Goal: Task Accomplishment & Management: Use online tool/utility

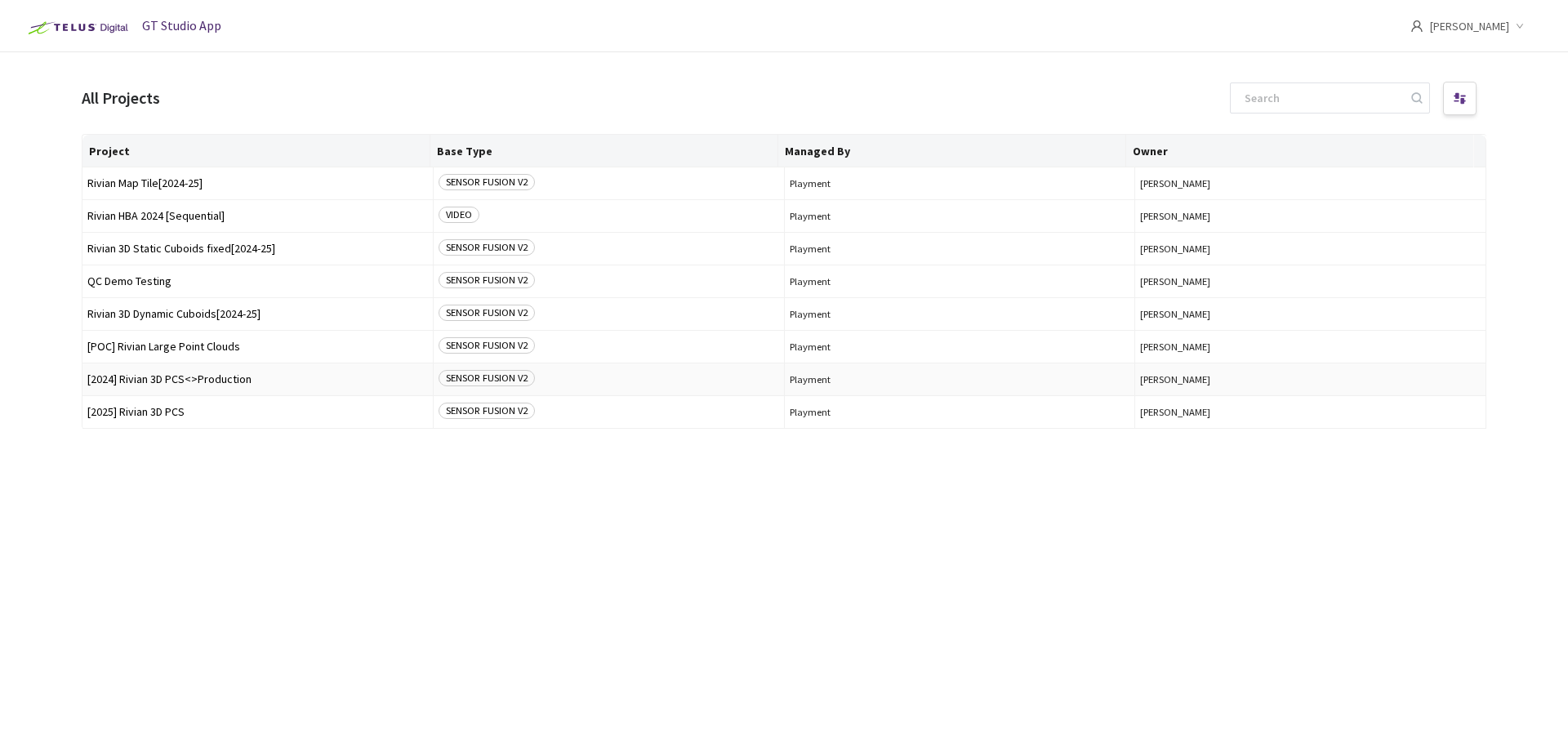
click at [208, 371] on td "[2024] Rivian 3D PCS<>Production" at bounding box center [257, 380] width 351 height 33
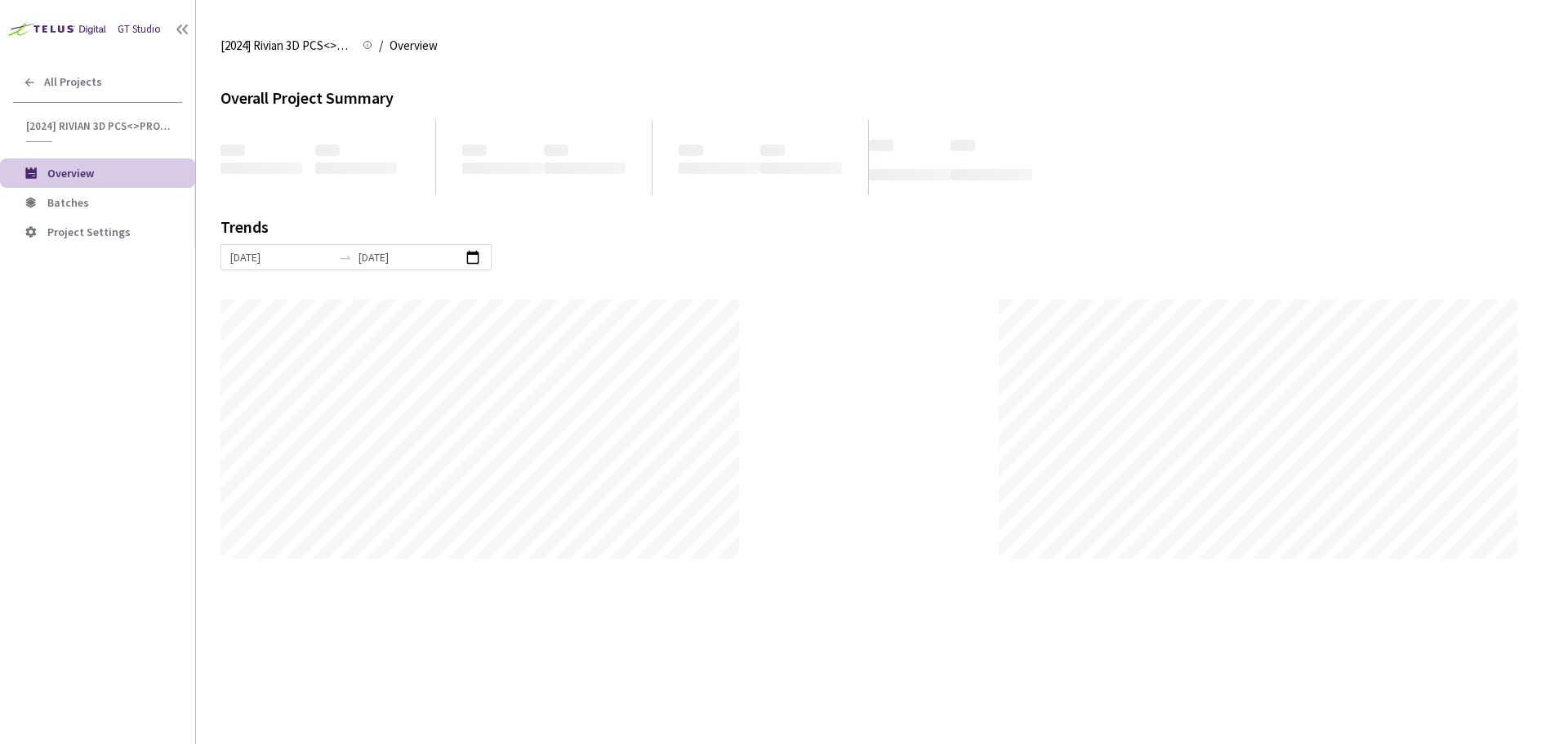
scroll to position [744, 1568]
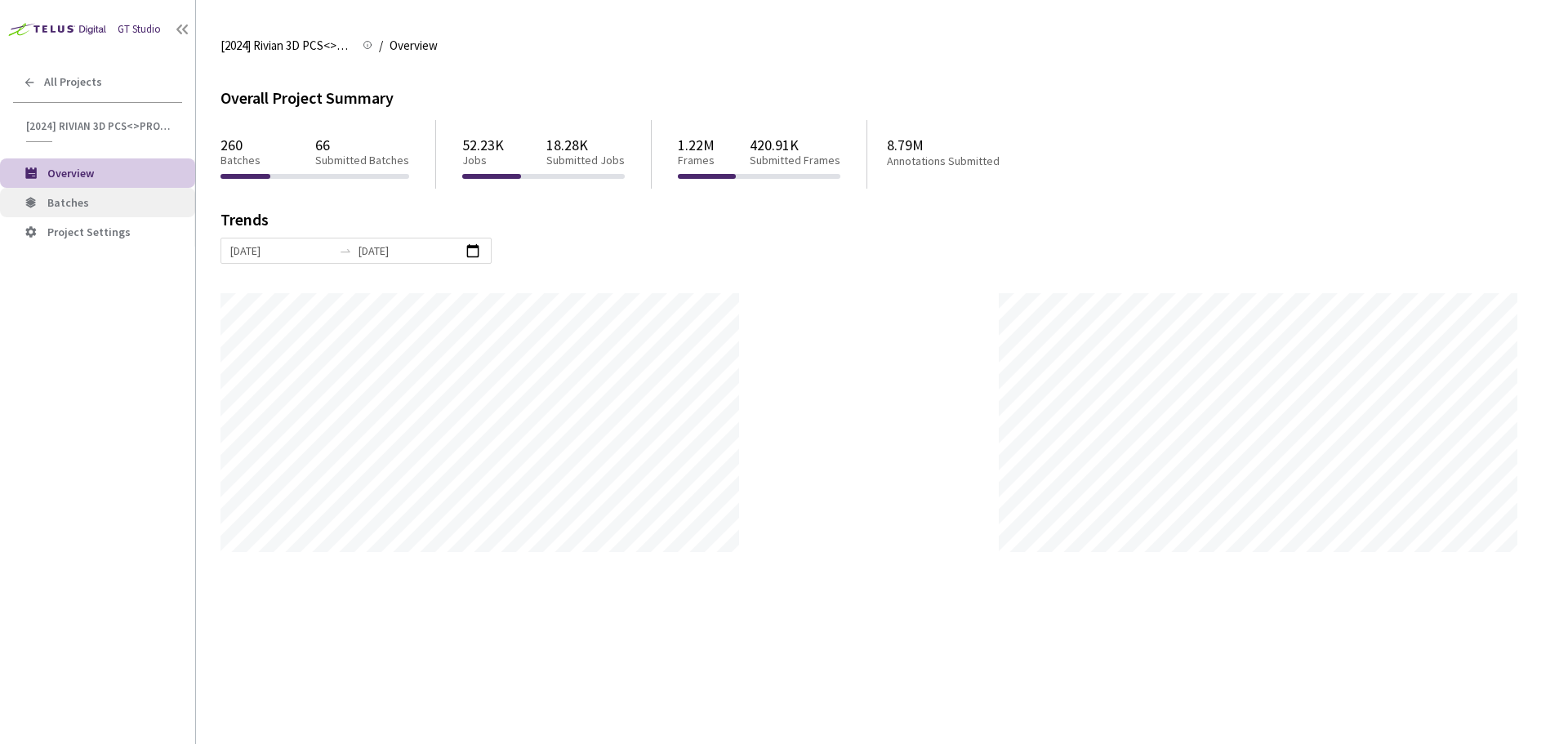
click at [77, 216] on li "Batches" at bounding box center [98, 202] width 195 height 29
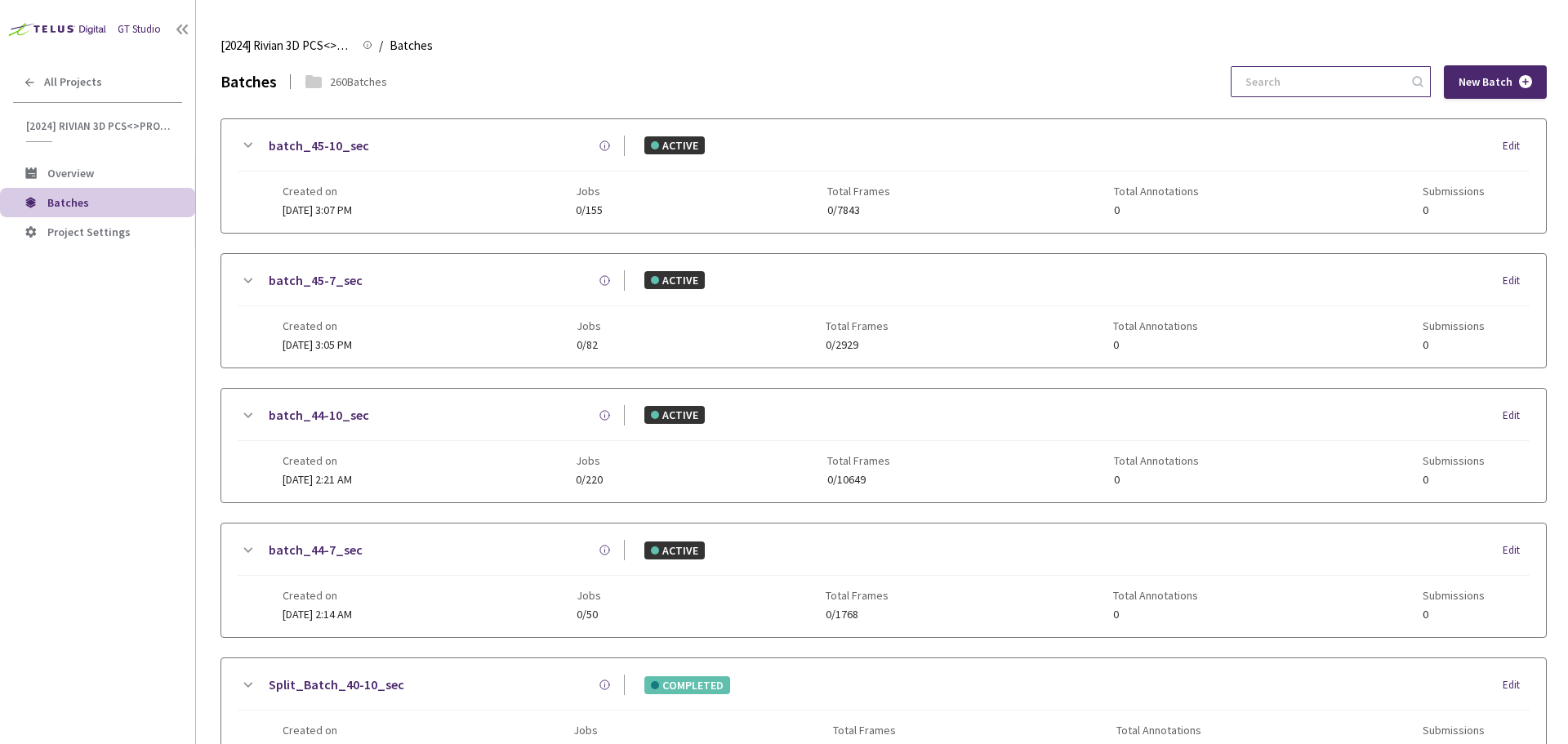
click at [1326, 79] on input at bounding box center [1323, 81] width 174 height 29
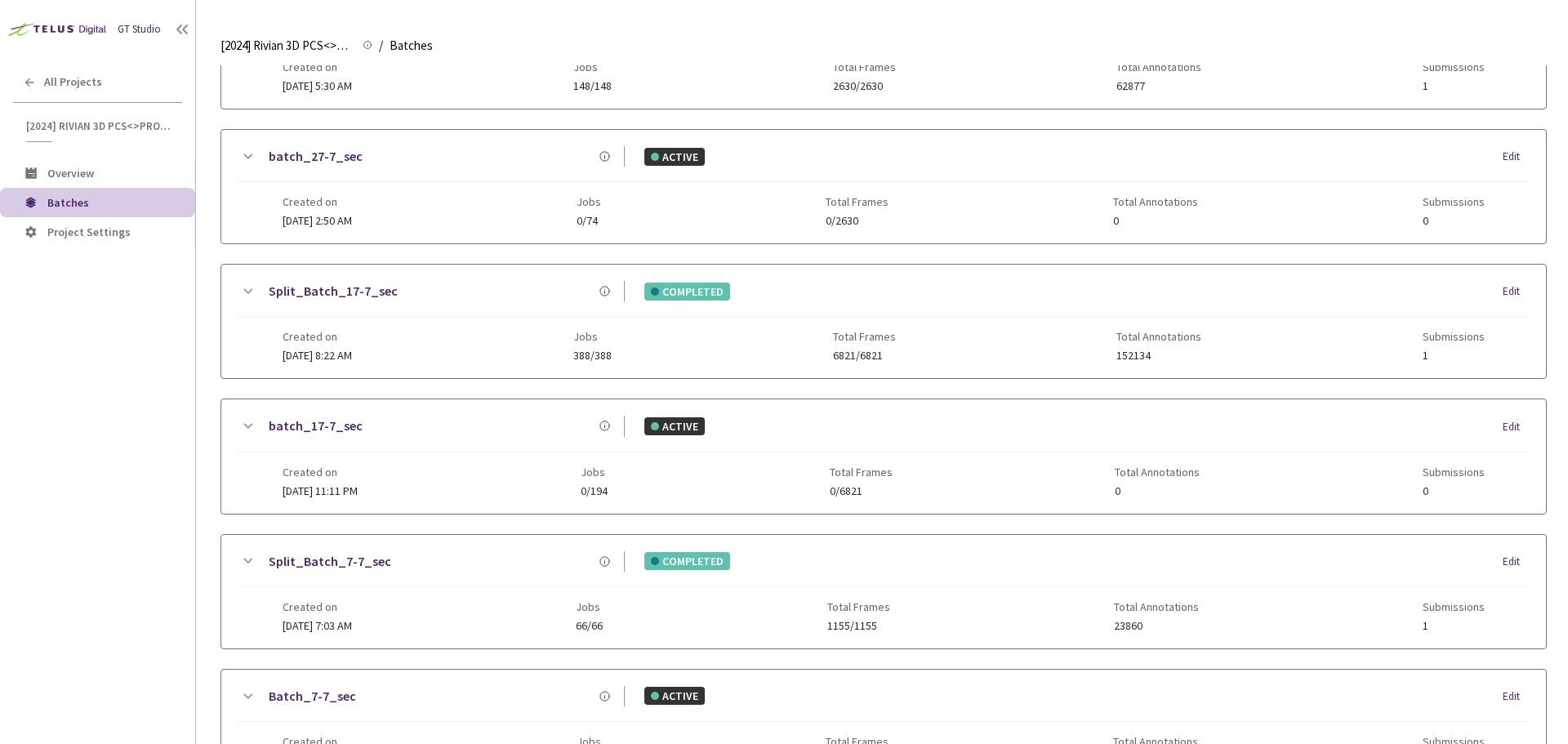
scroll to position [651, 0]
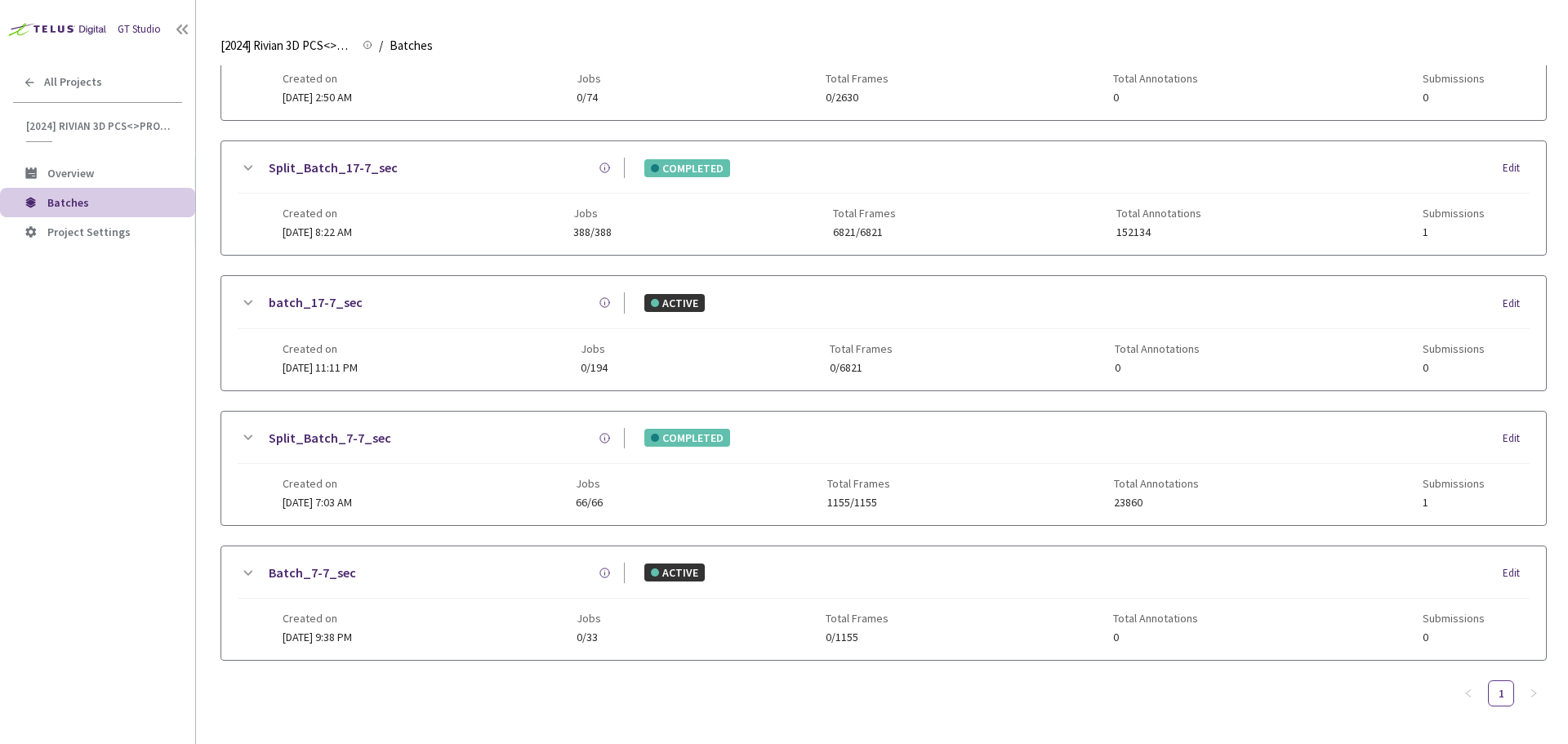
type input "7-7"
click at [357, 431] on link "Split_Batch_7-7_sec" at bounding box center [330, 438] width 123 height 20
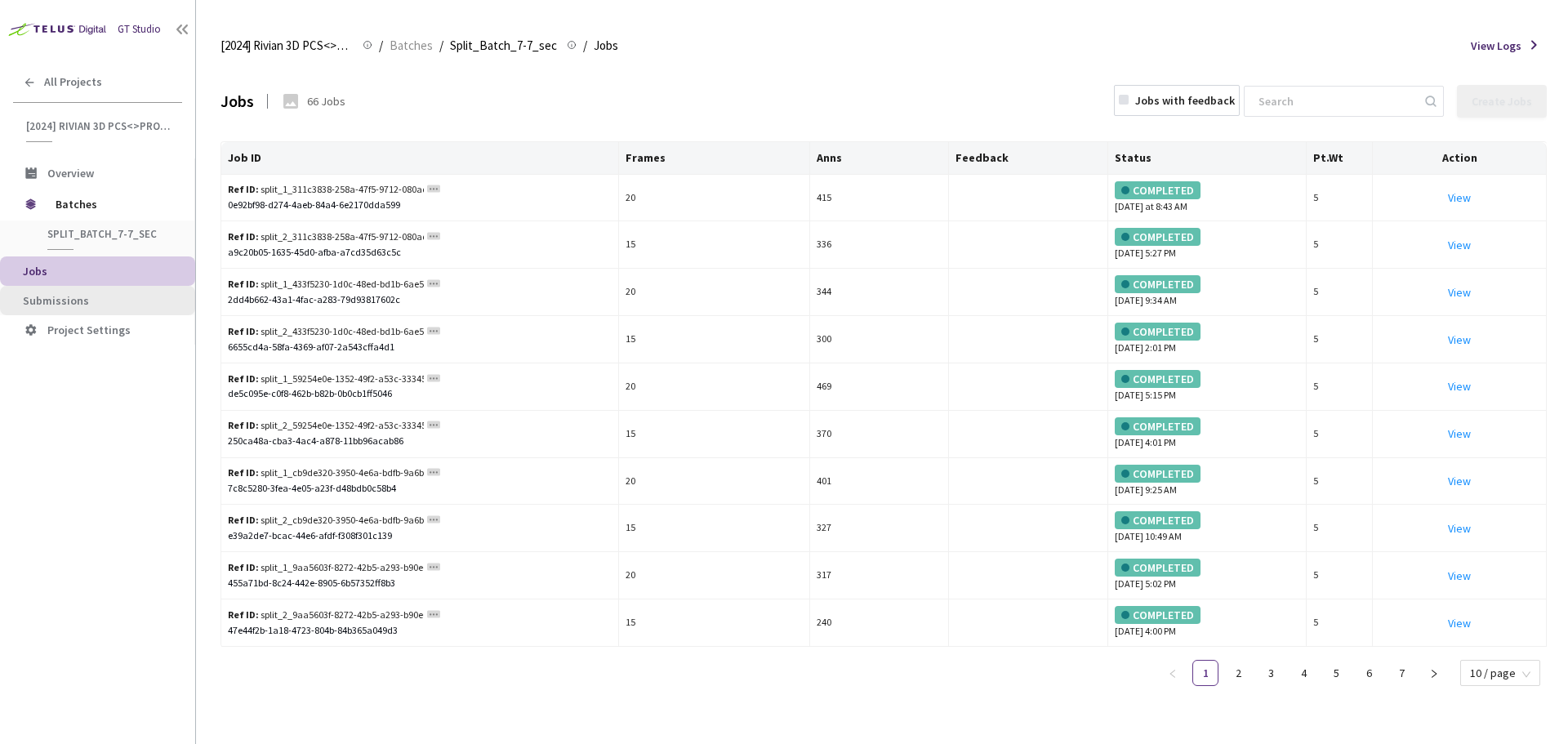
click at [147, 287] on li "Submissions" at bounding box center [98, 300] width 195 height 29
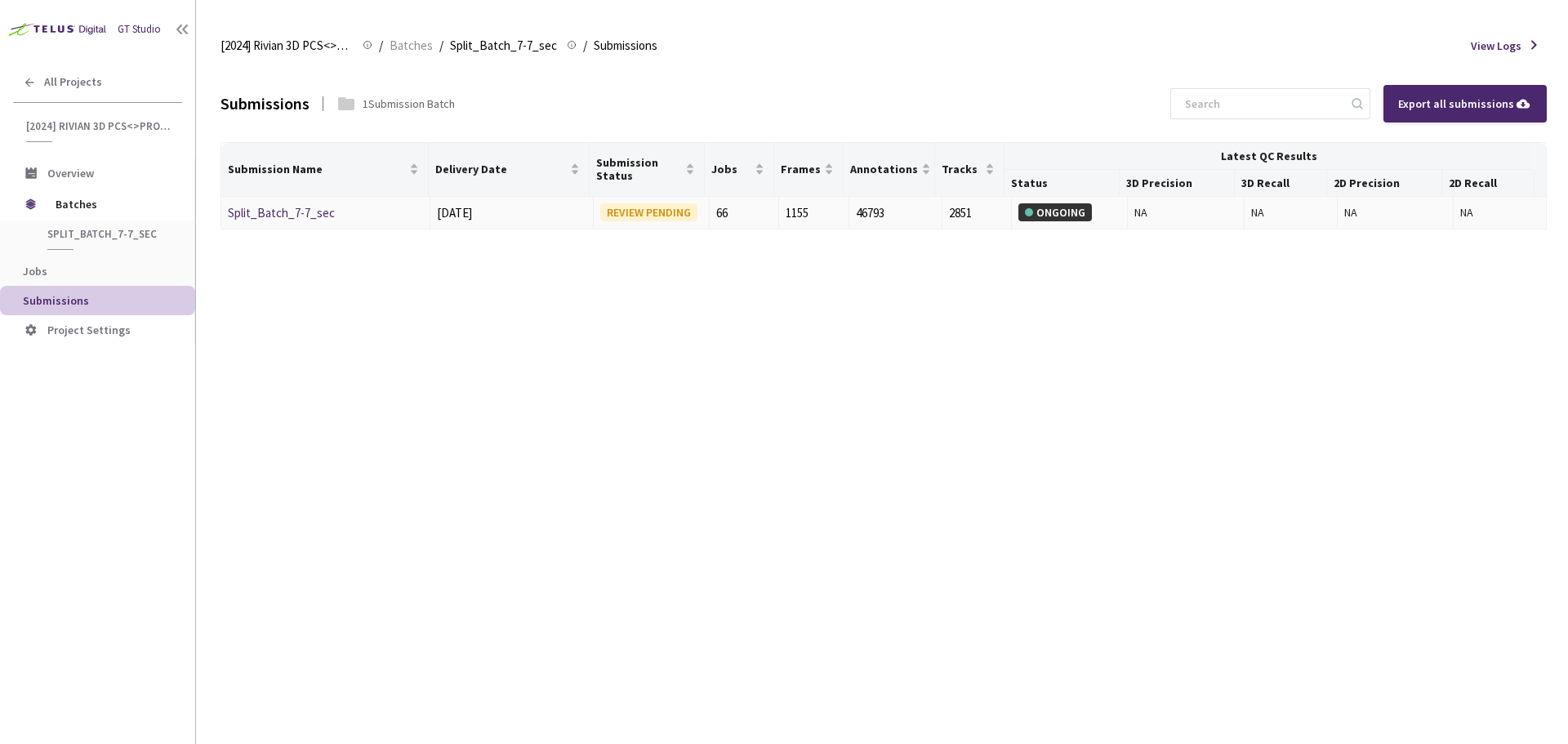
click at [291, 216] on link "Split_Batch_7-7_sec" at bounding box center [281, 213] width 107 height 15
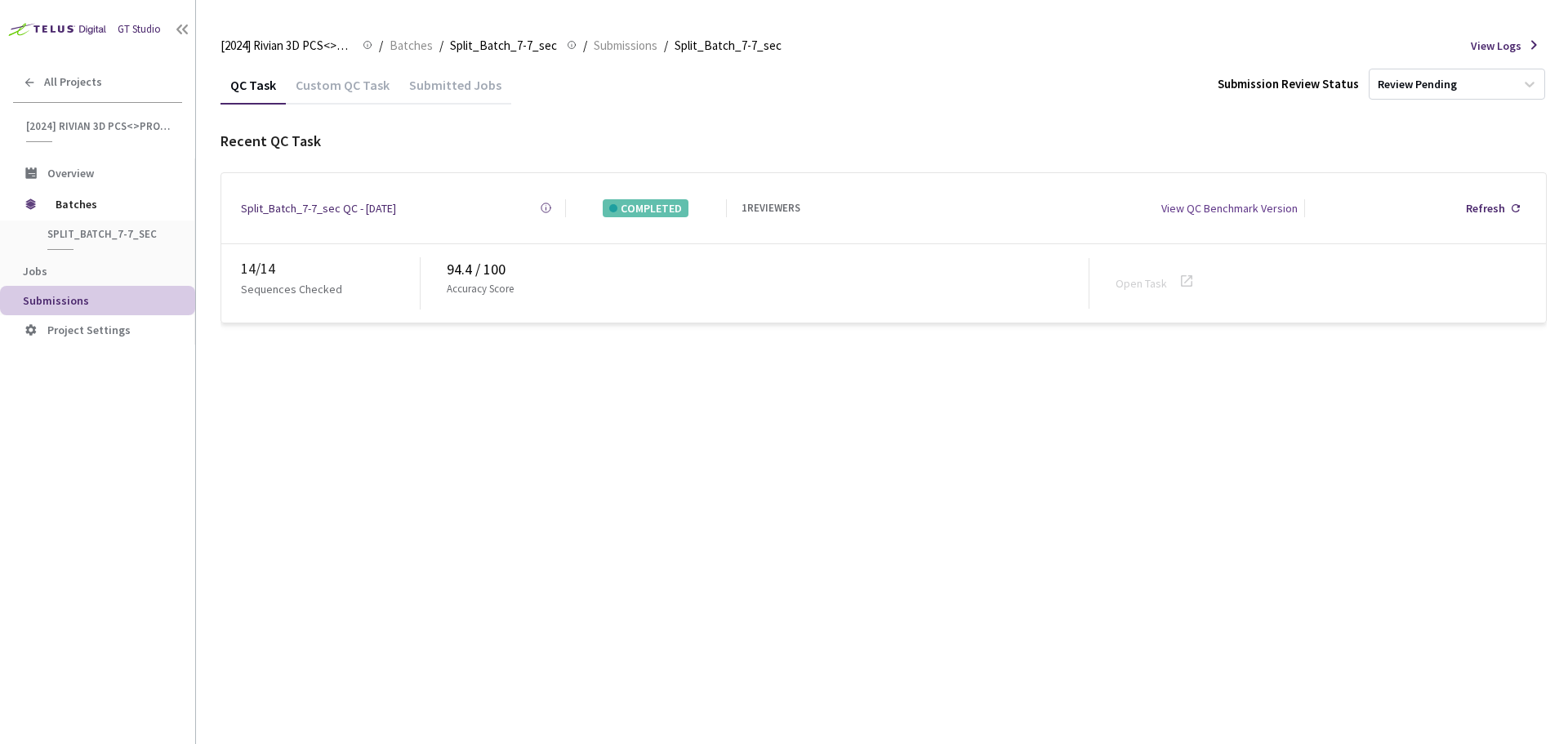
click at [355, 87] on div "Custom QC Task" at bounding box center [342, 90] width 113 height 28
click at [1164, 276] on link "Open Task" at bounding box center [1141, 283] width 51 height 14
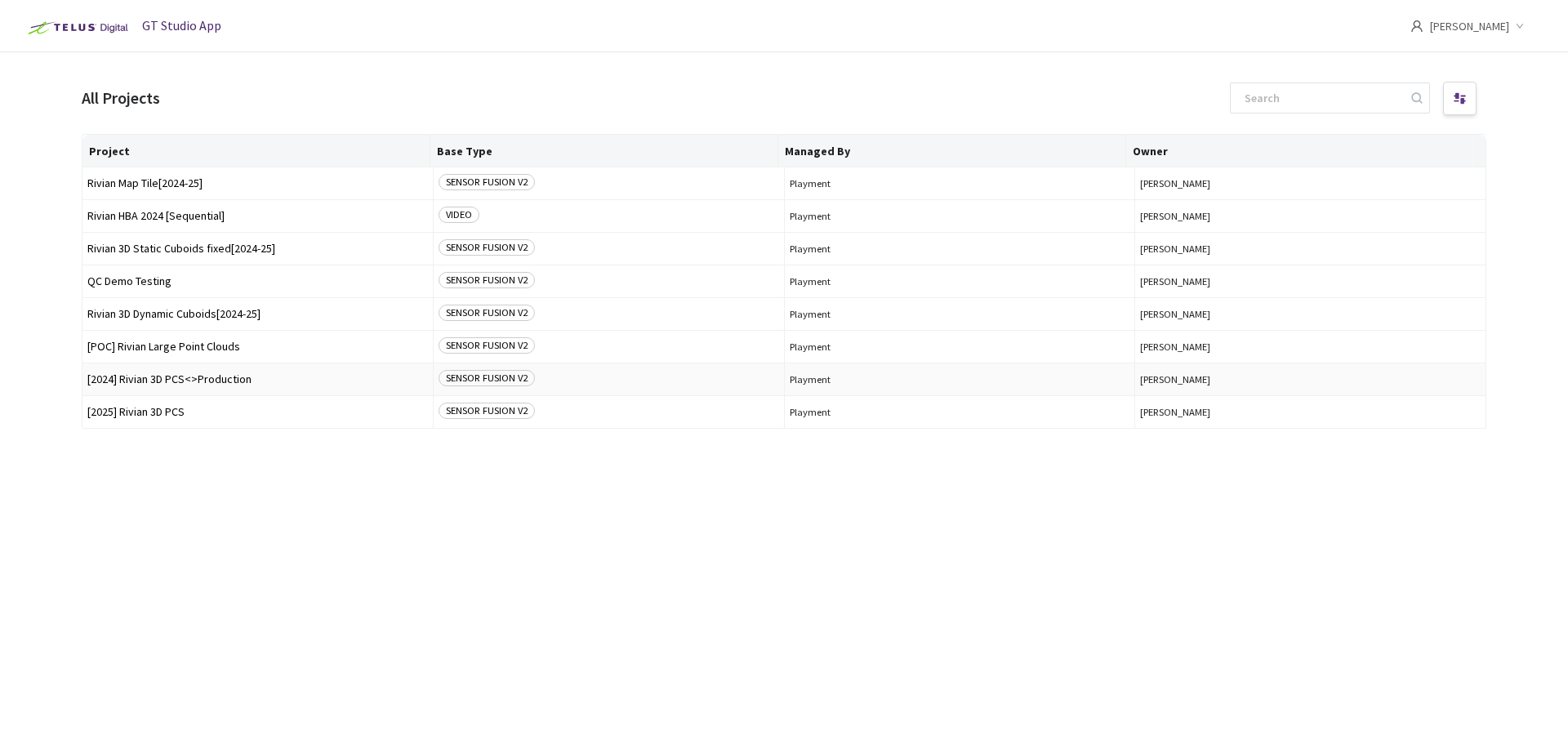
click at [226, 382] on span "[2024] Rivian 3D PCS<>Production" at bounding box center [257, 379] width 340 height 13
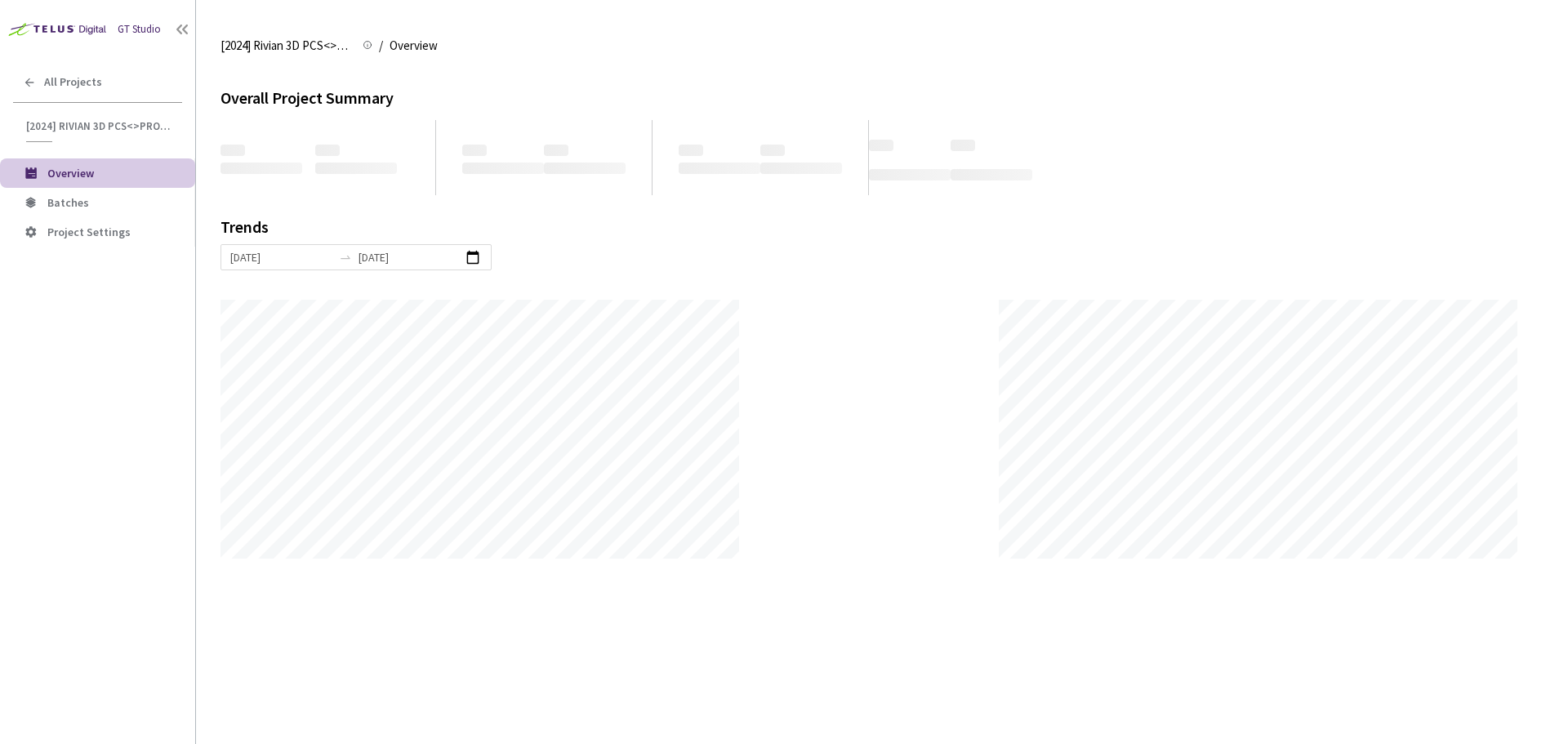
scroll to position [744, 1568]
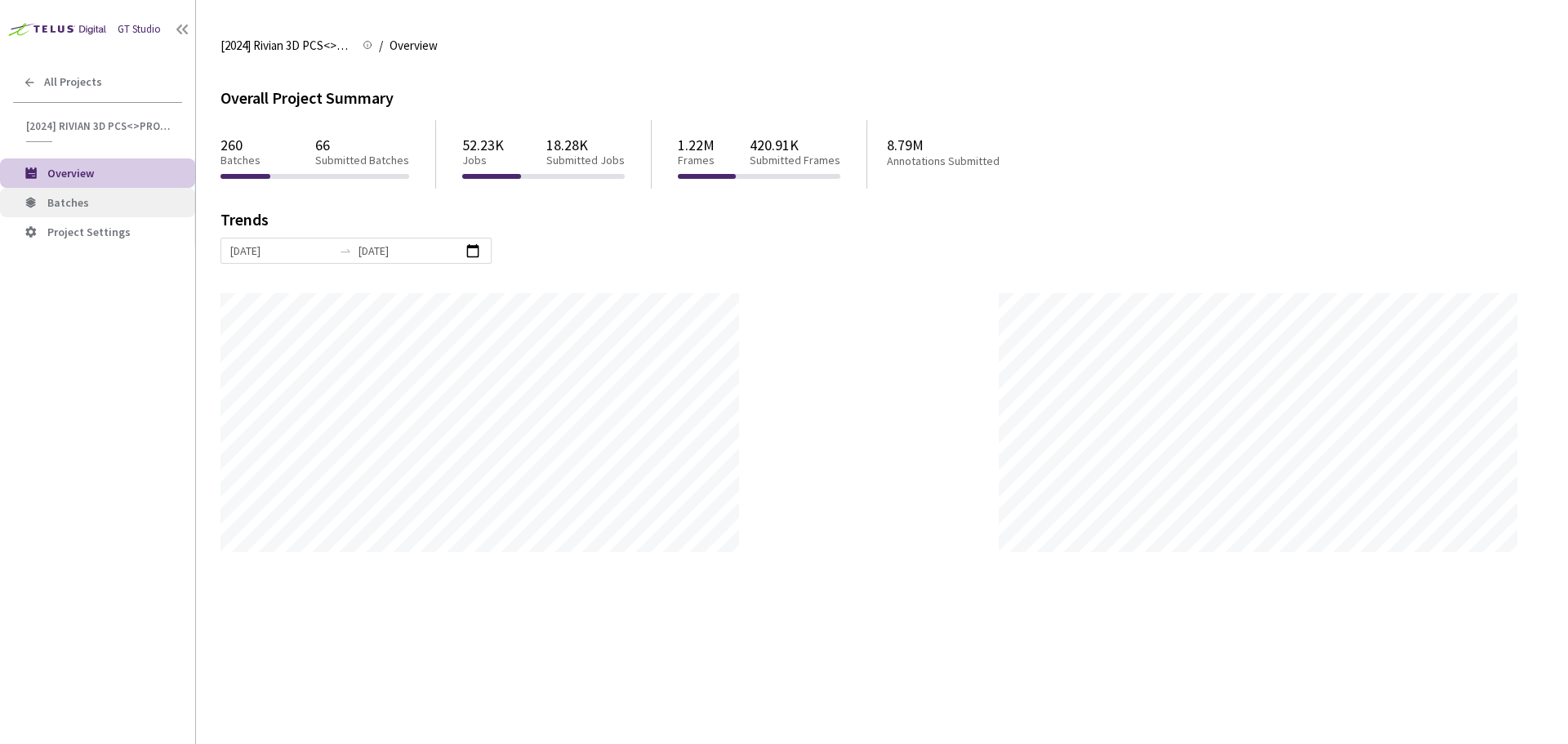
click at [118, 212] on li "Batches" at bounding box center [98, 202] width 195 height 29
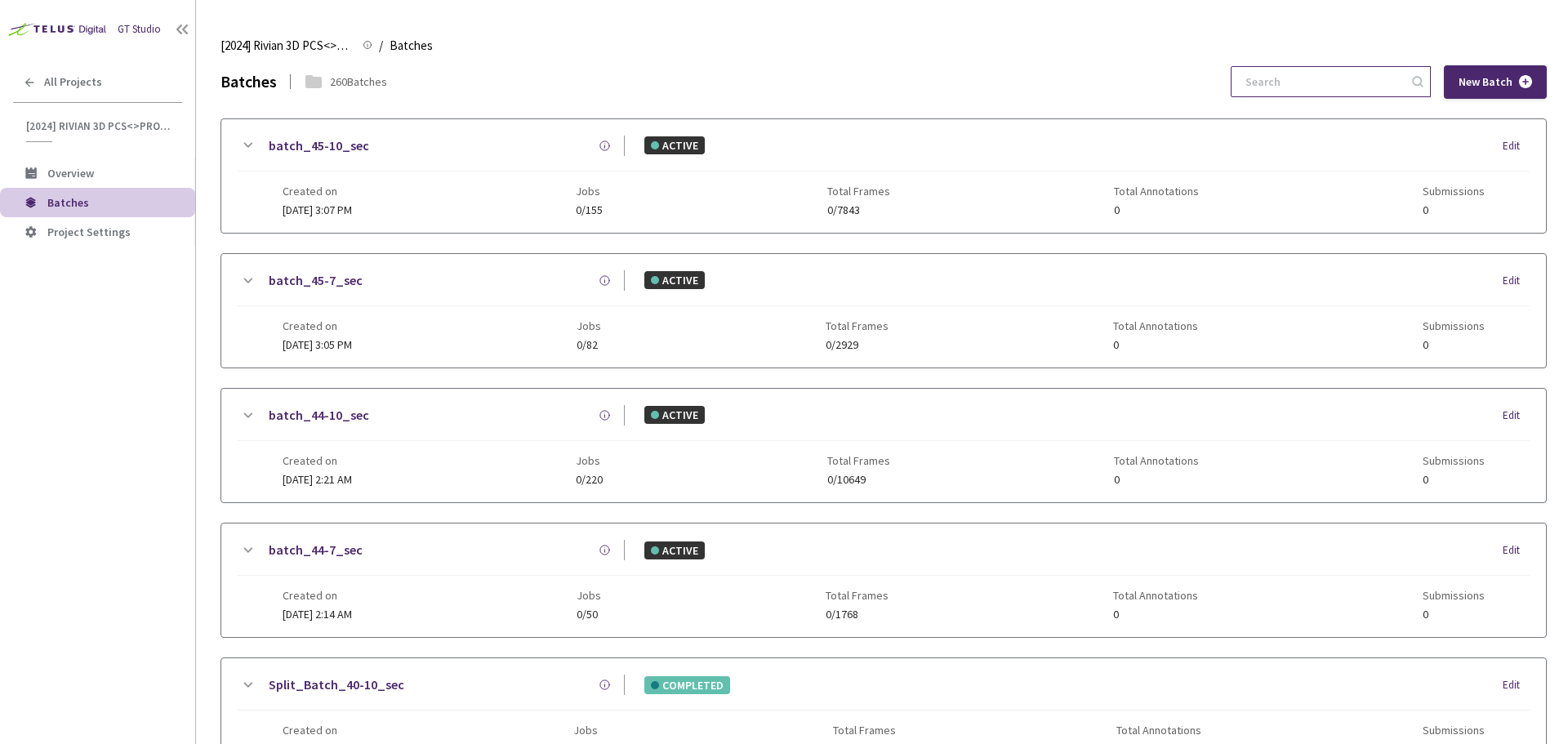
click at [1390, 78] on input at bounding box center [1323, 81] width 174 height 29
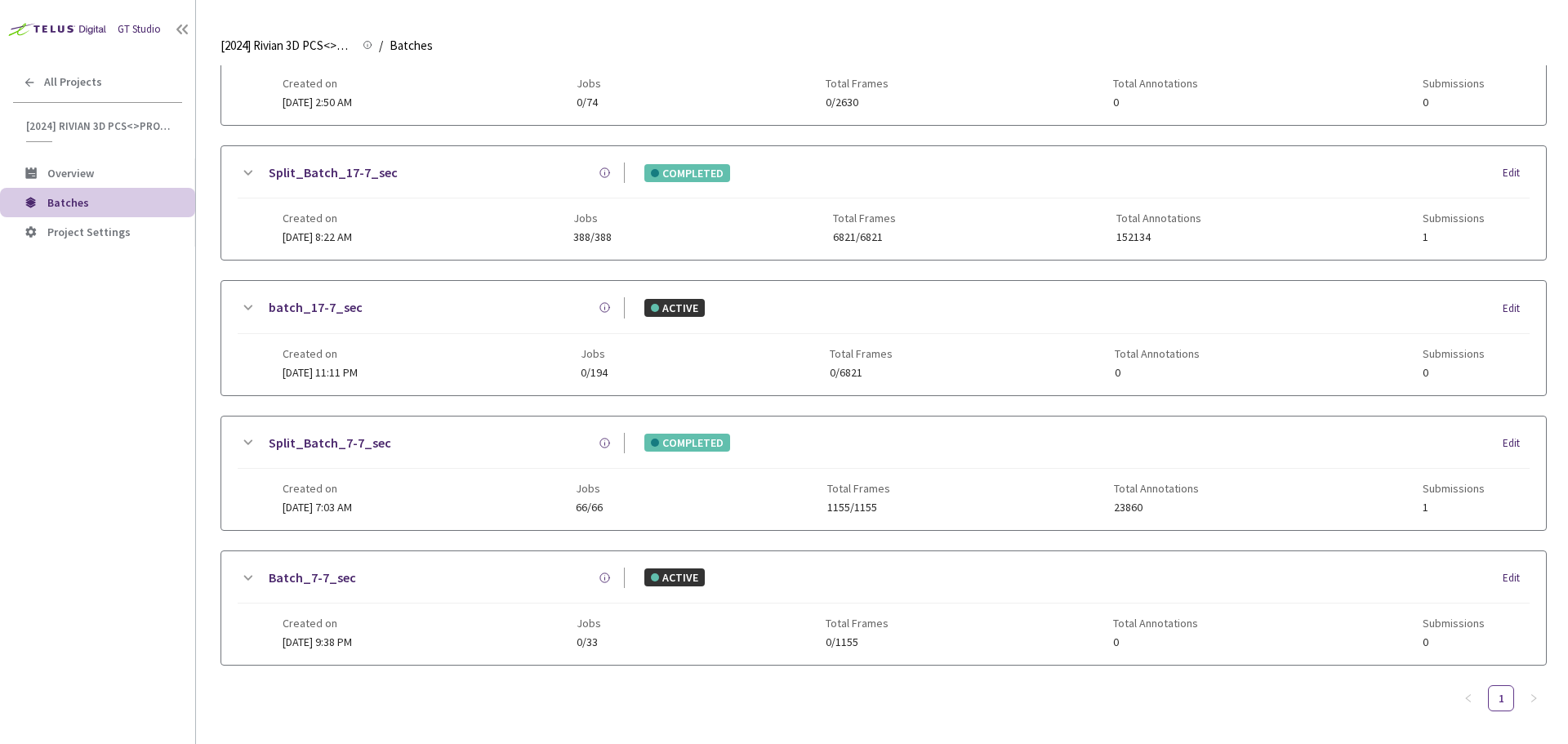
scroll to position [651, 0]
type input "7-7"
click at [337, 450] on div "Split_Batch_7-7_sec COMPLETED Edit" at bounding box center [884, 445] width 1292 height 36
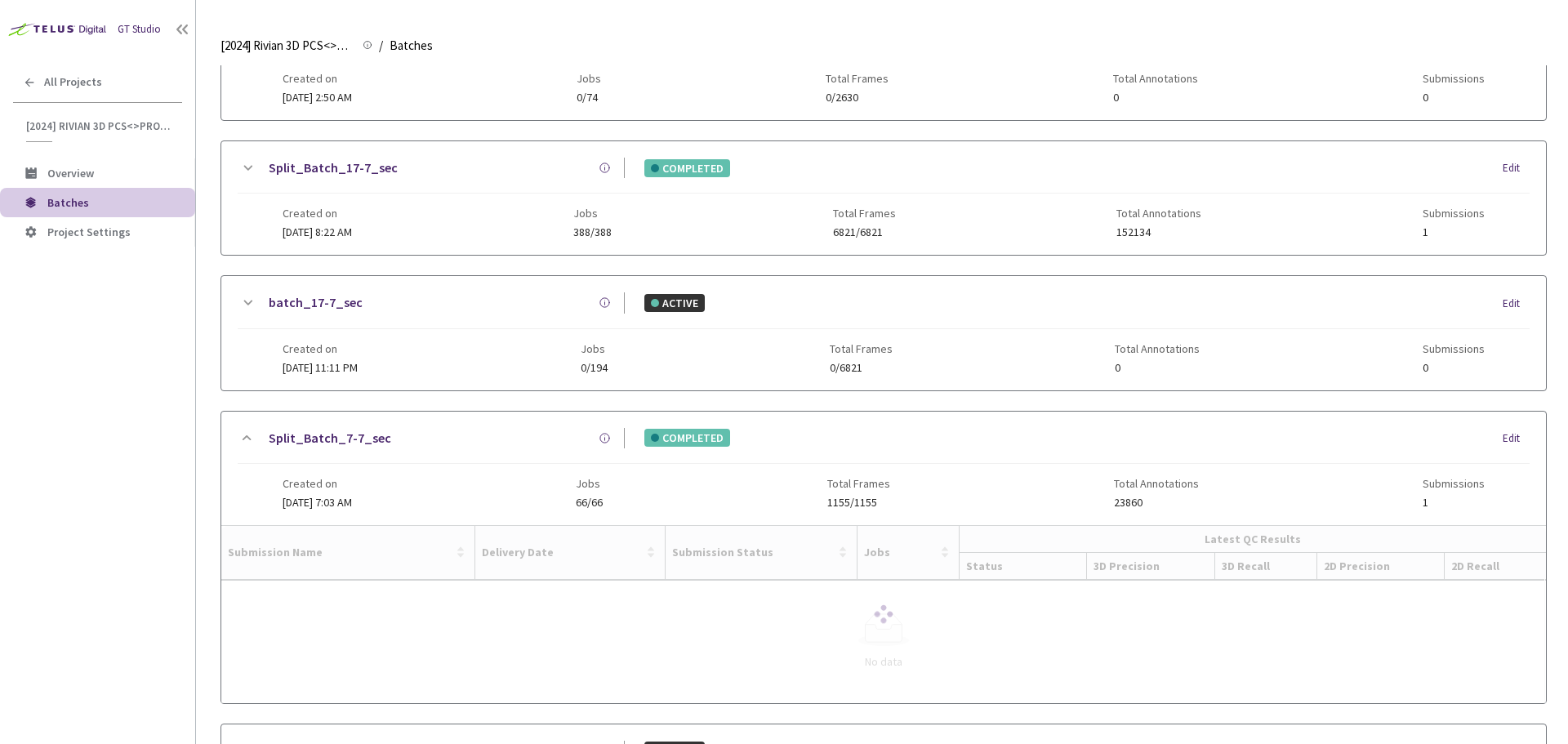
click at [362, 435] on link "Split_Batch_7-7_sec" at bounding box center [330, 438] width 123 height 20
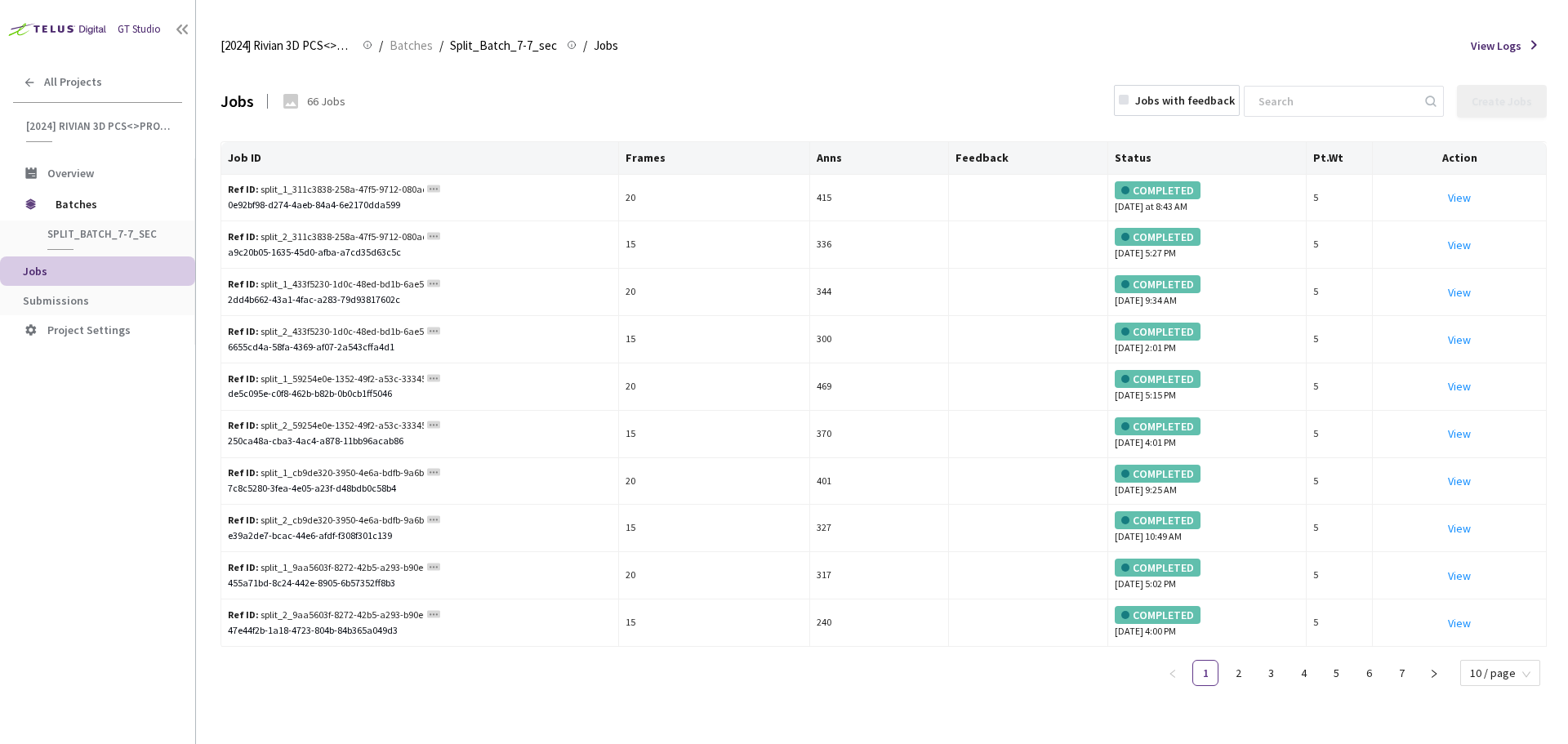
click at [69, 285] on li "Jobs" at bounding box center [98, 271] width 195 height 29
click at [76, 293] on span "Submissions" at bounding box center [56, 300] width 66 height 14
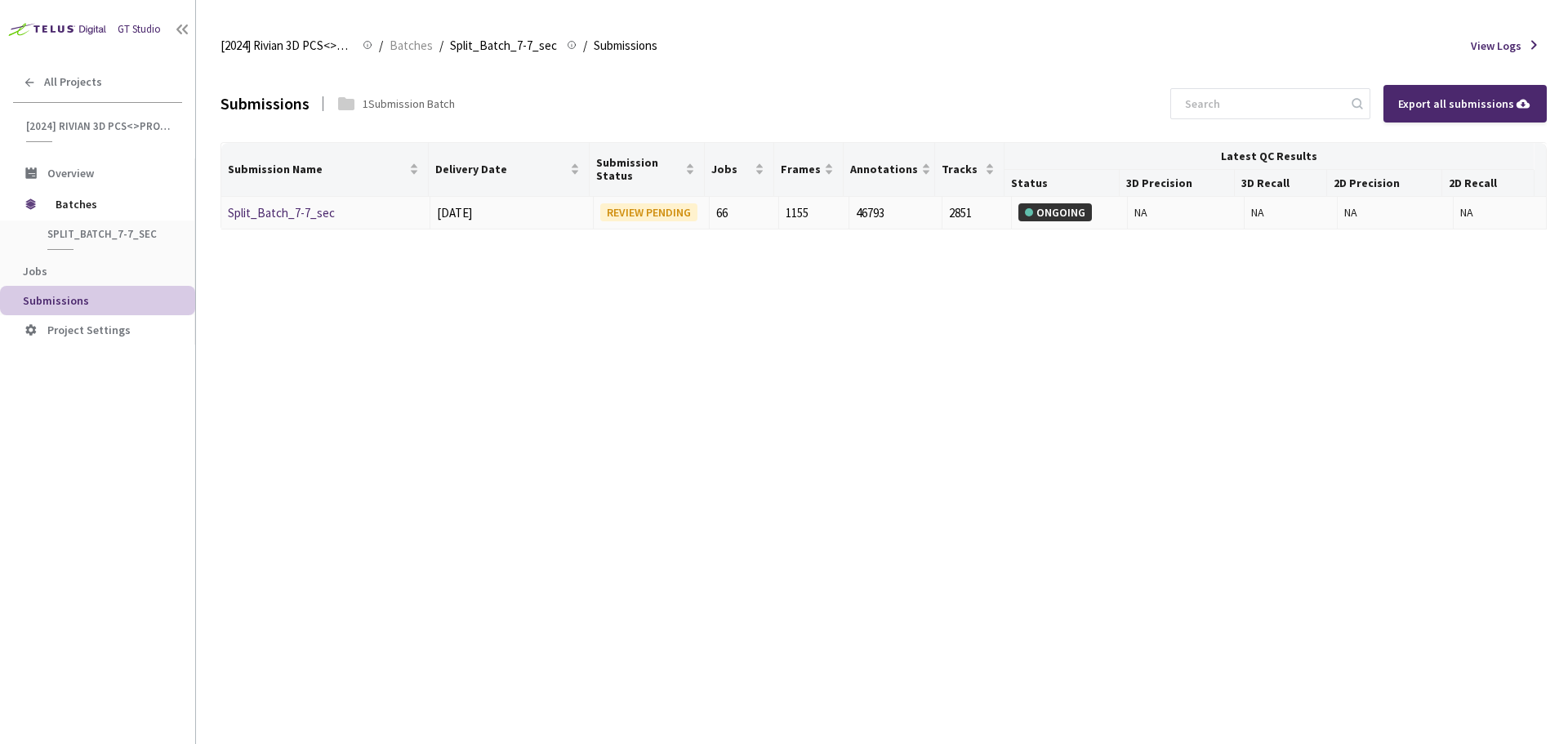
click at [322, 210] on link "Split_Batch_7-7_sec" at bounding box center [281, 213] width 107 height 15
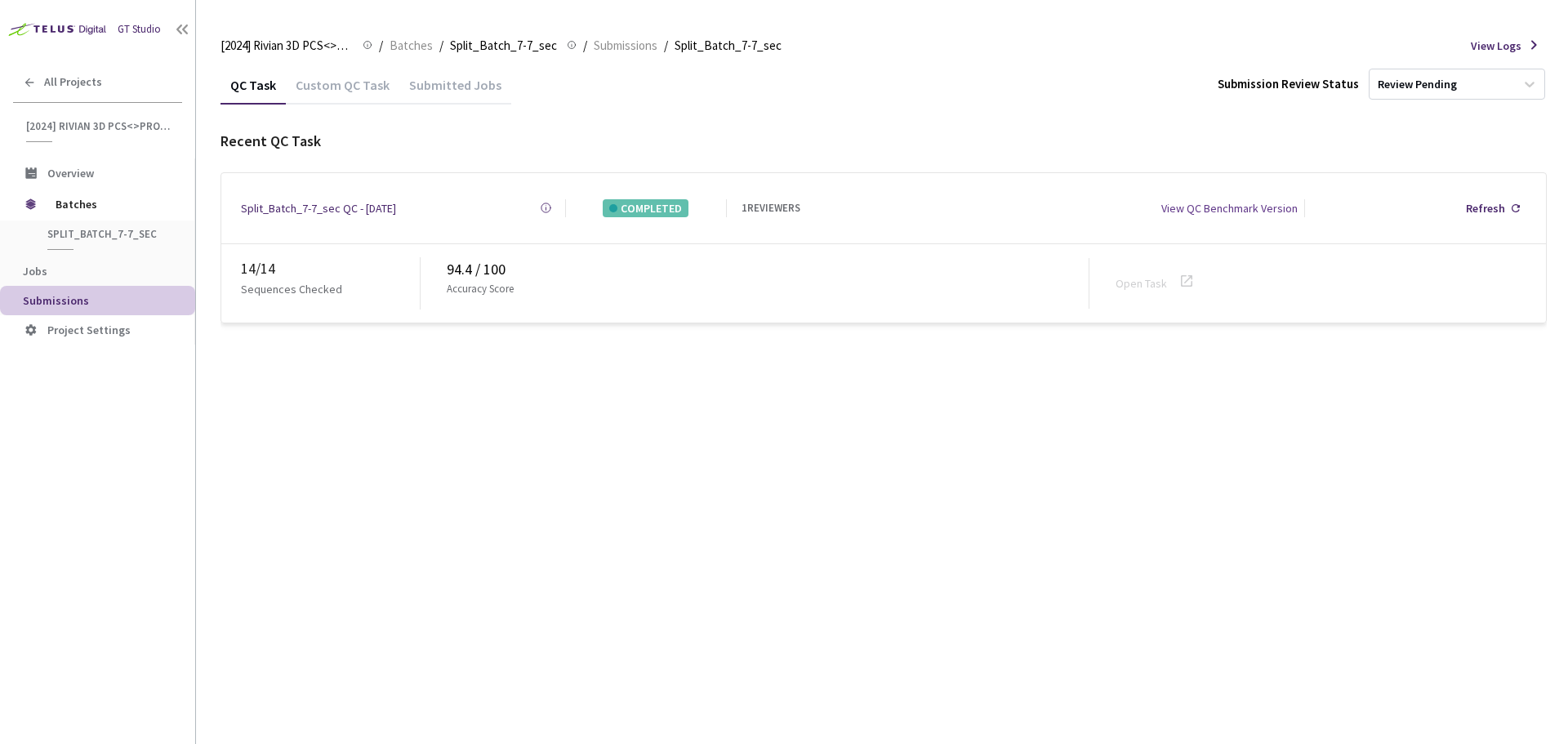
click at [366, 89] on div "Custom QC Task" at bounding box center [342, 90] width 113 height 28
click at [1188, 276] on icon at bounding box center [1187, 281] width 19 height 19
click at [1436, 199] on div "Refresh" at bounding box center [1432, 208] width 40 height 18
click at [832, 208] on link "Edit" at bounding box center [825, 208] width 17 height 16
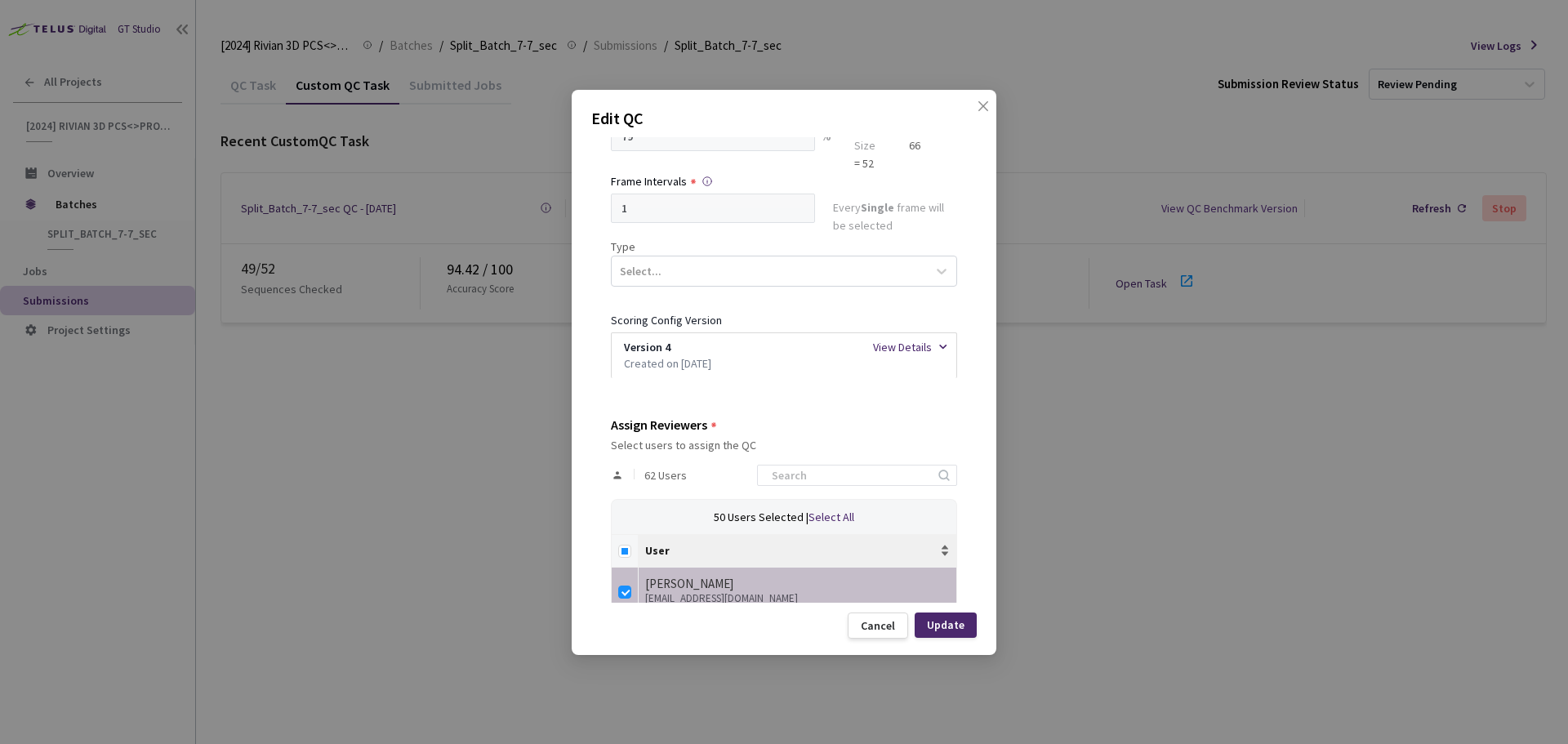
scroll to position [245, 0]
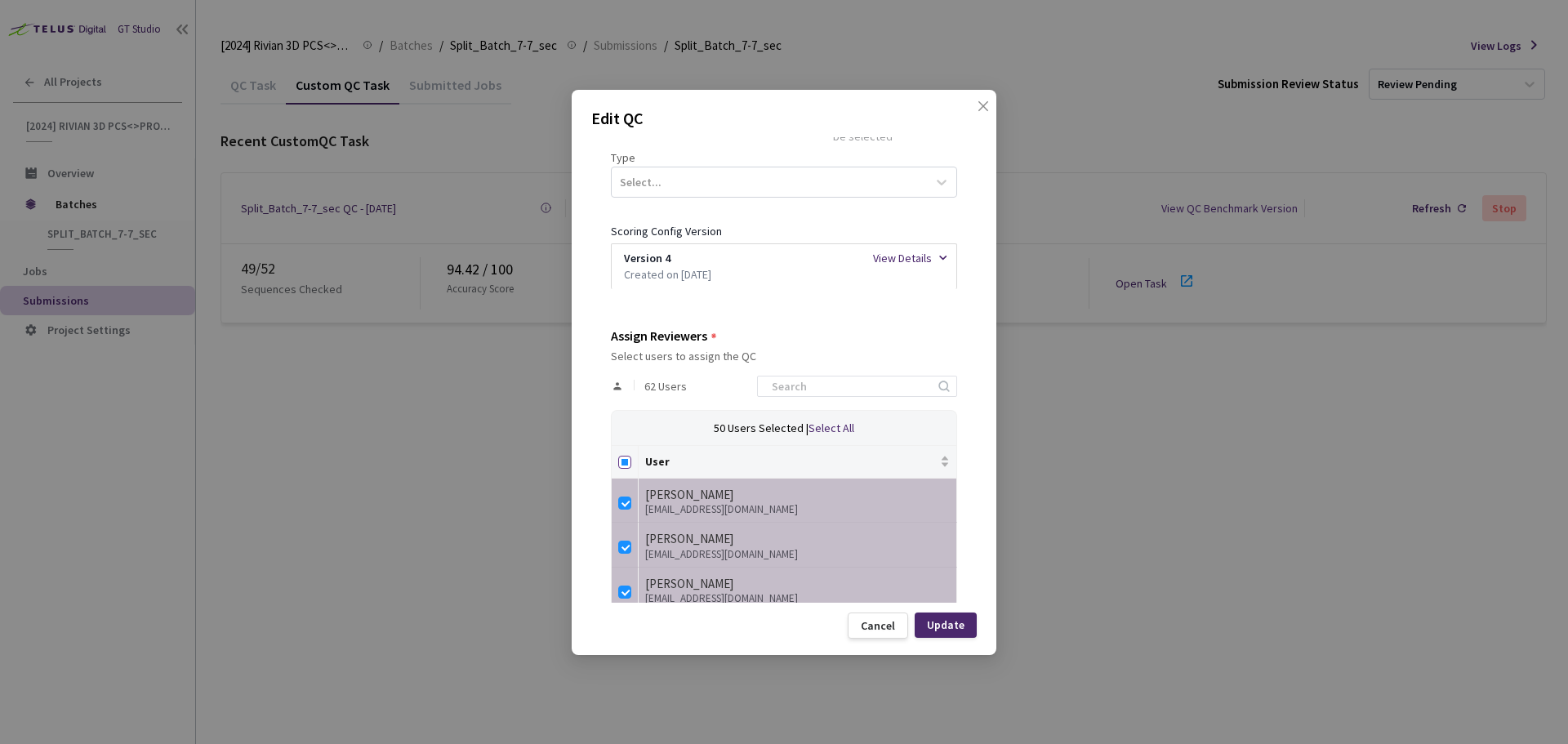
click at [630, 458] on input "Select all" at bounding box center [625, 463] width 14 height 14
checkbox input "true"
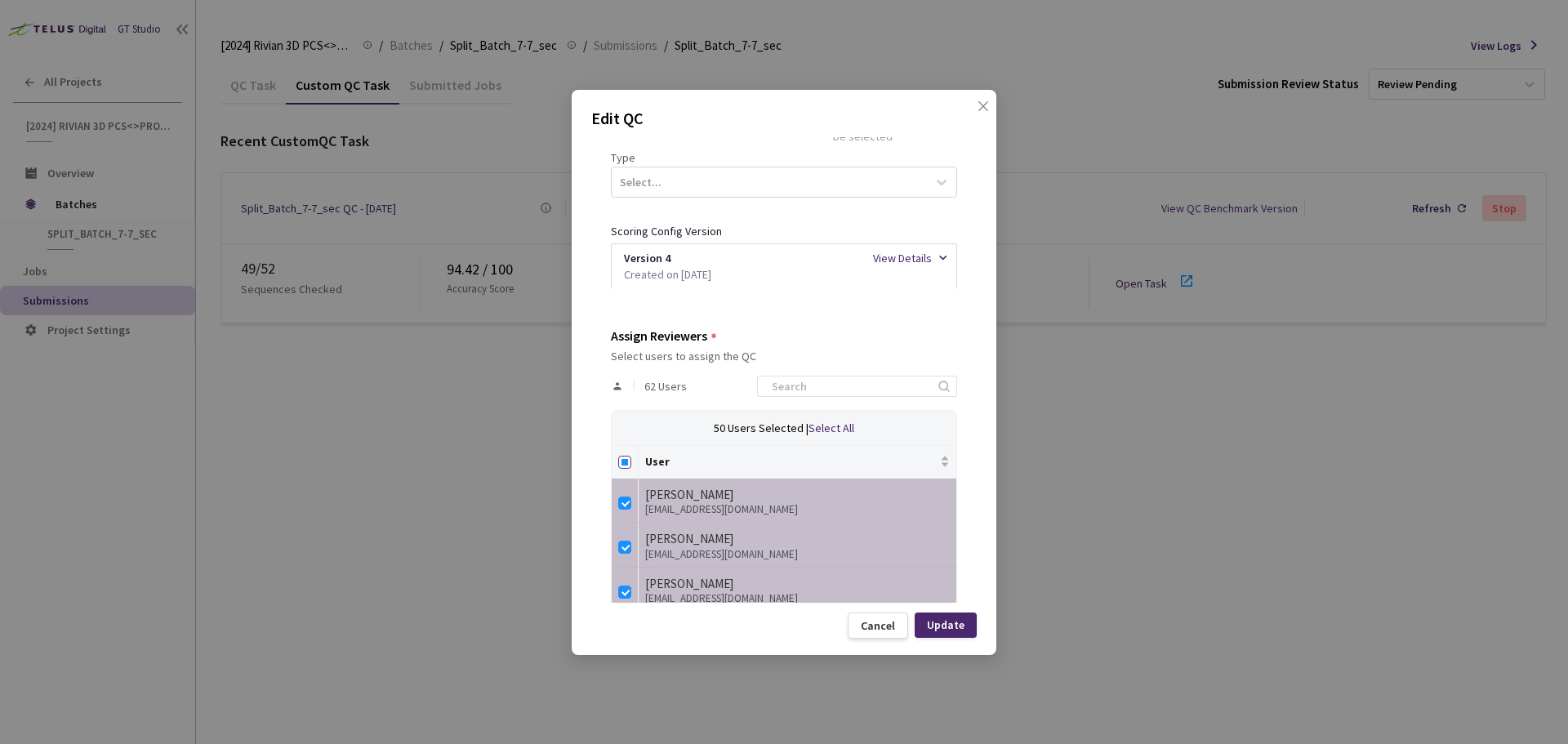
checkbox input "true"
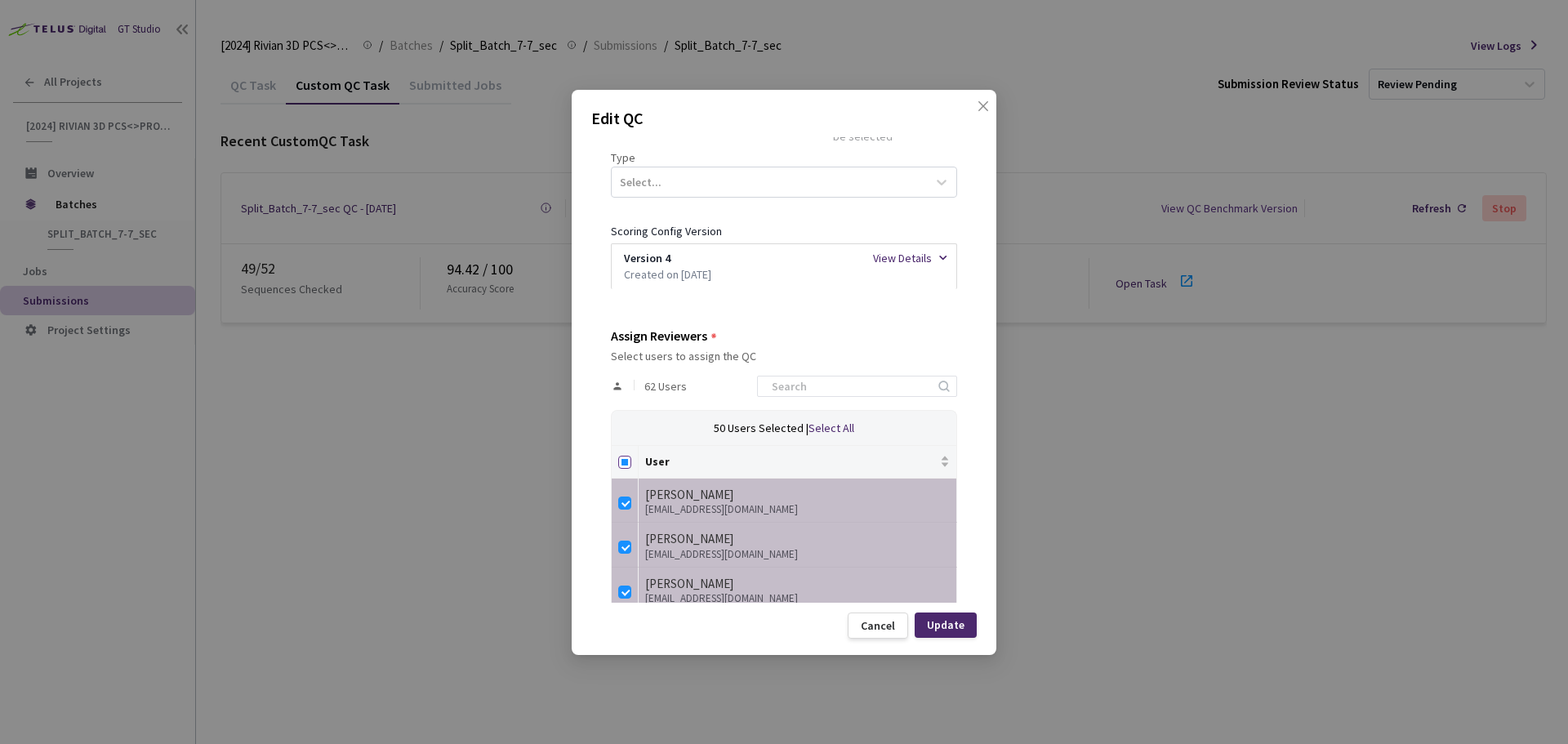
checkbox input "true"
click at [630, 458] on input "Select all" at bounding box center [625, 463] width 14 height 14
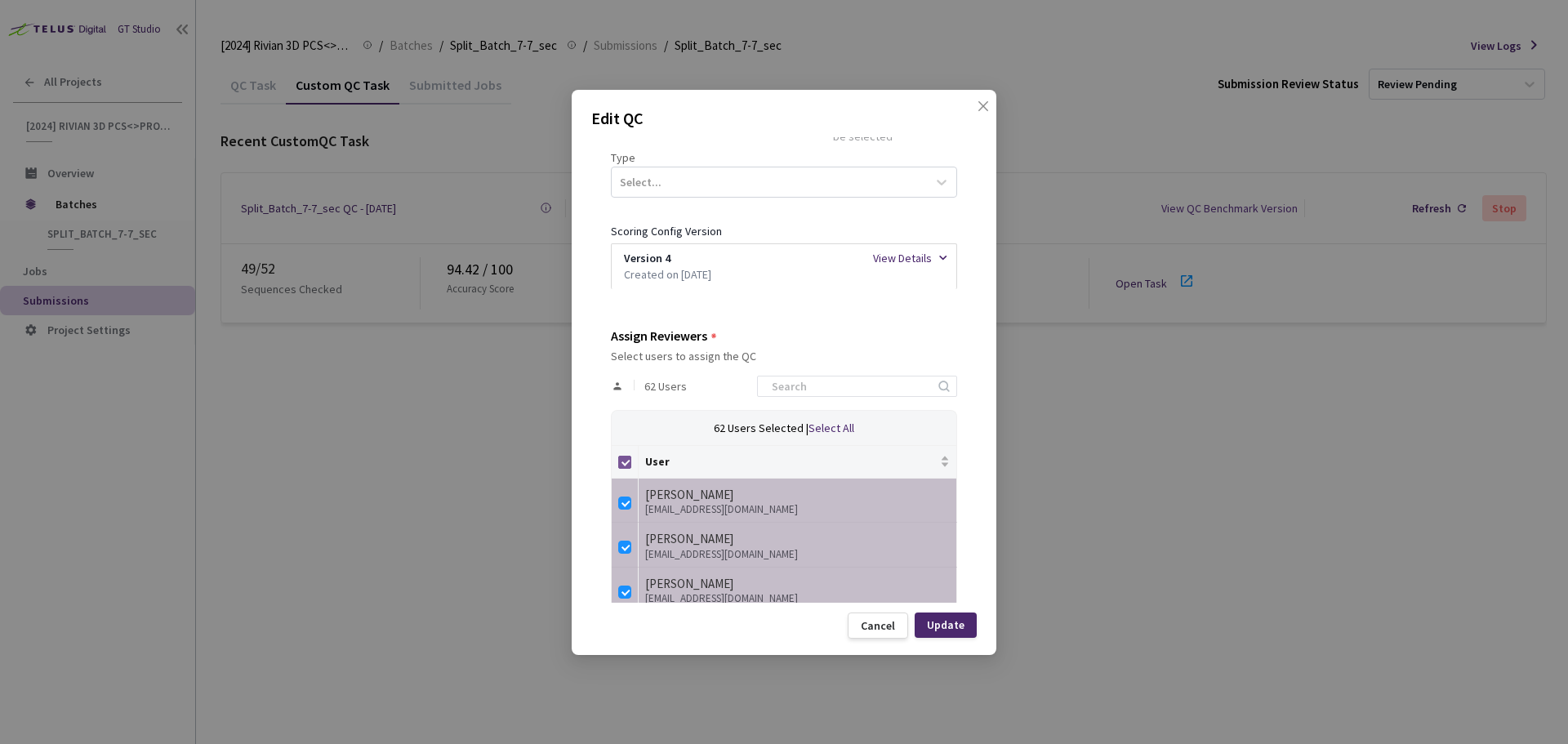
checkbox input "false"
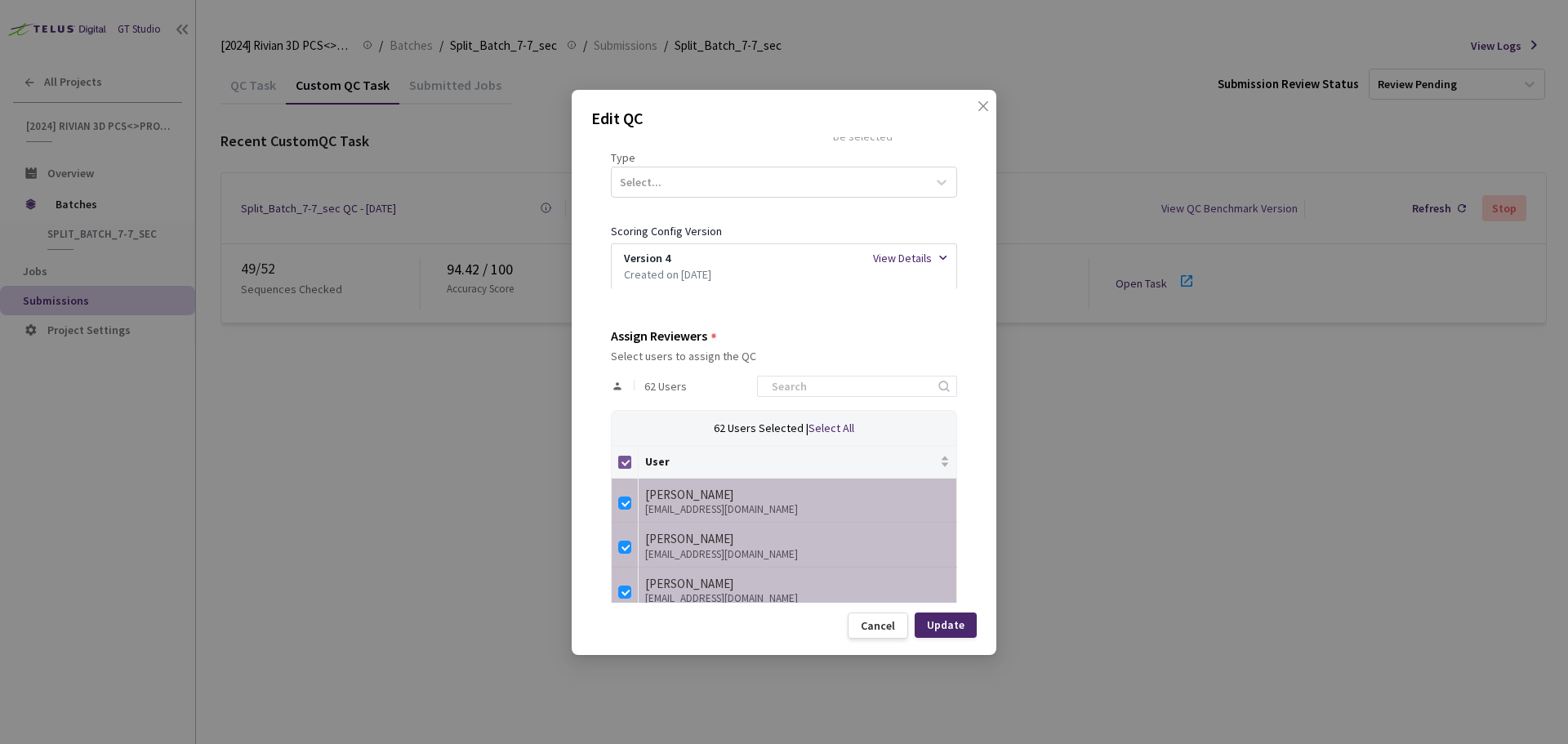
checkbox input "false"
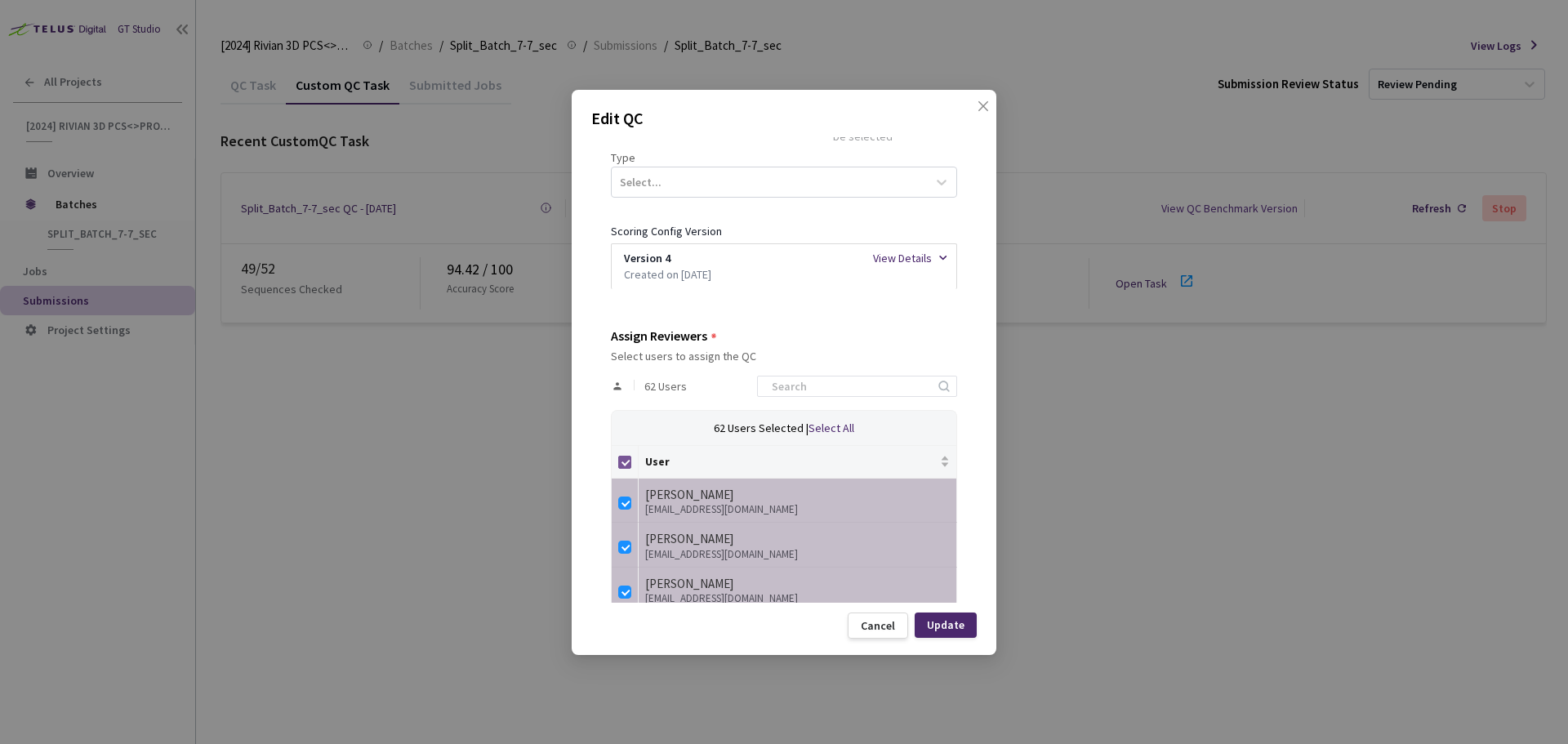
checkbox input "false"
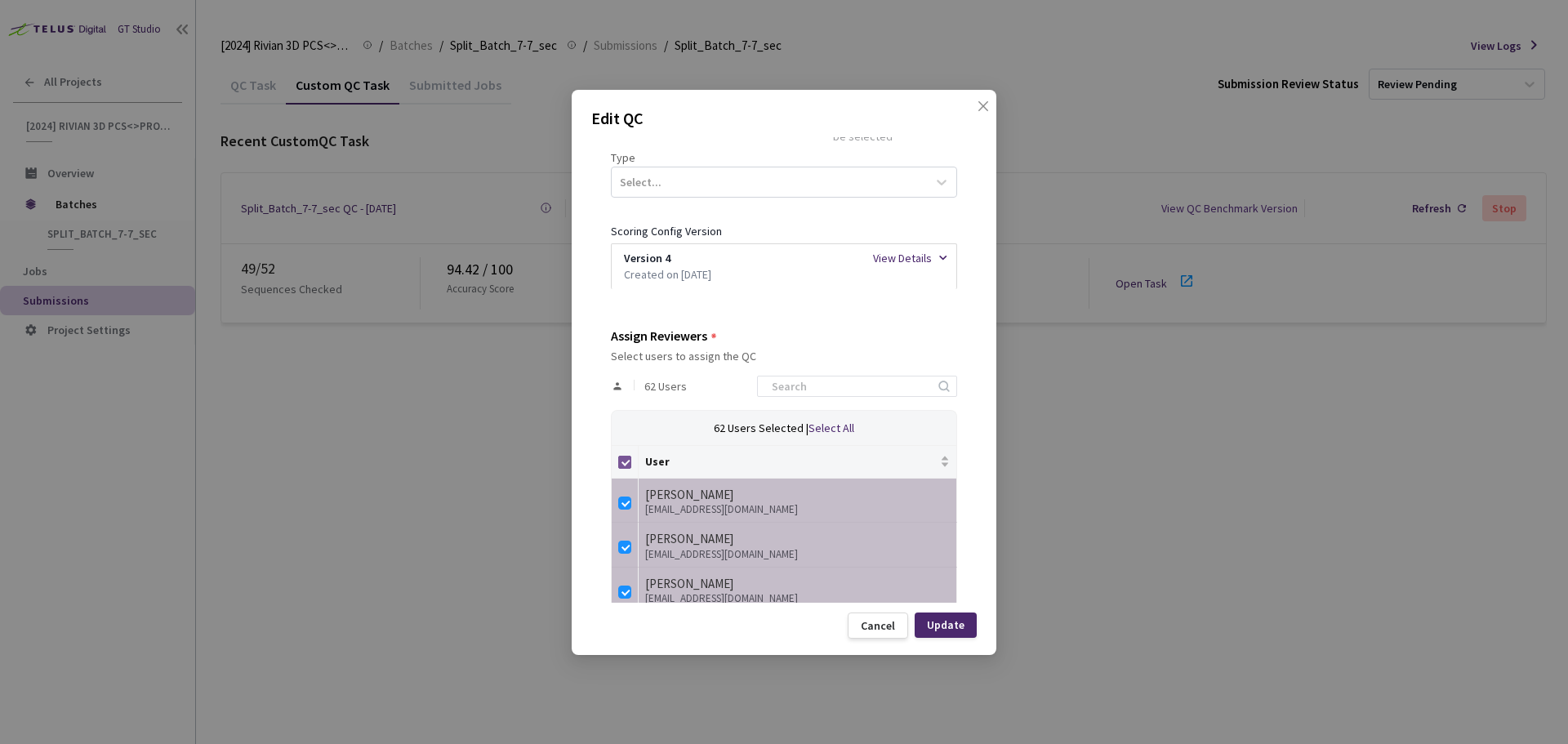
checkbox input "false"
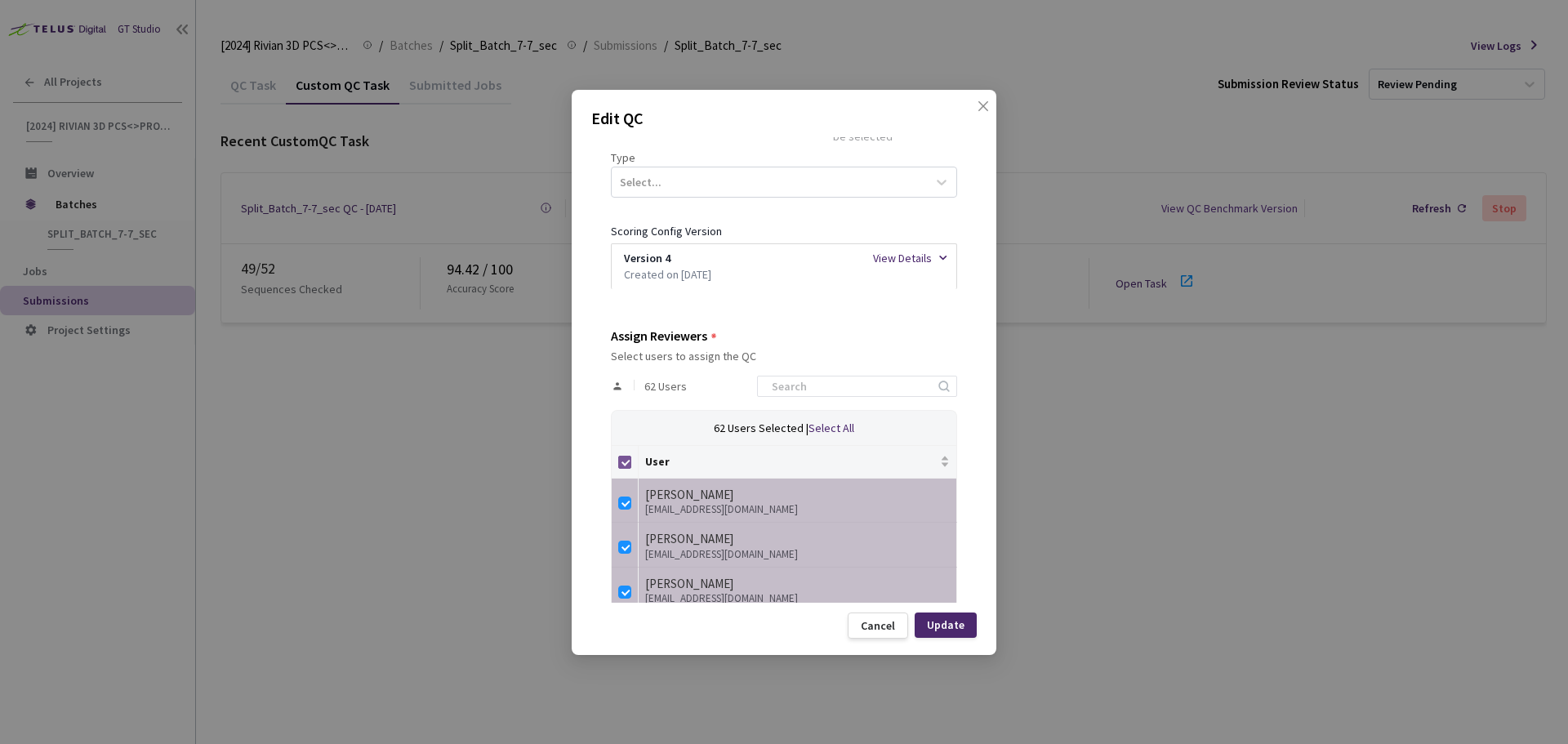
checkbox input "false"
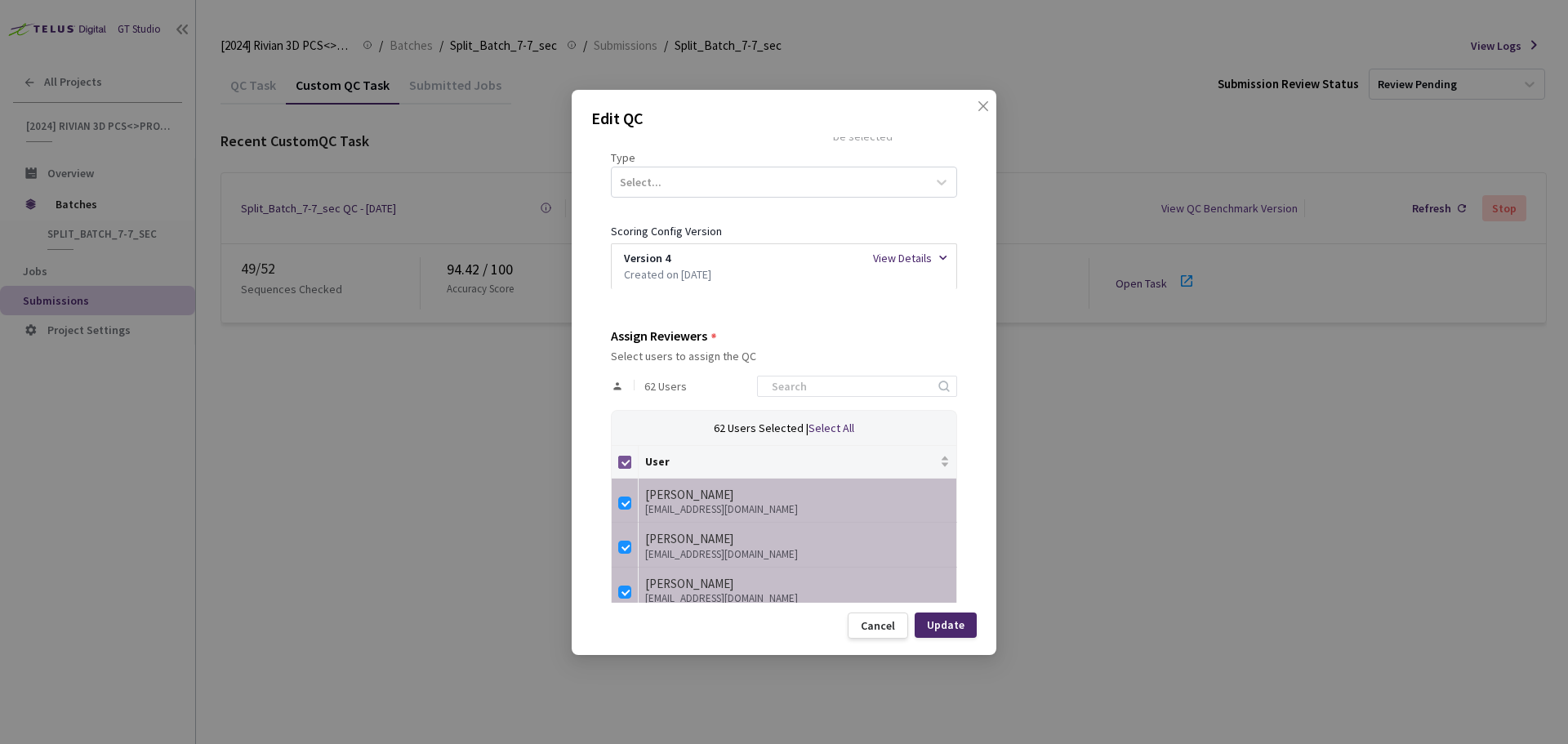
checkbox input "false"
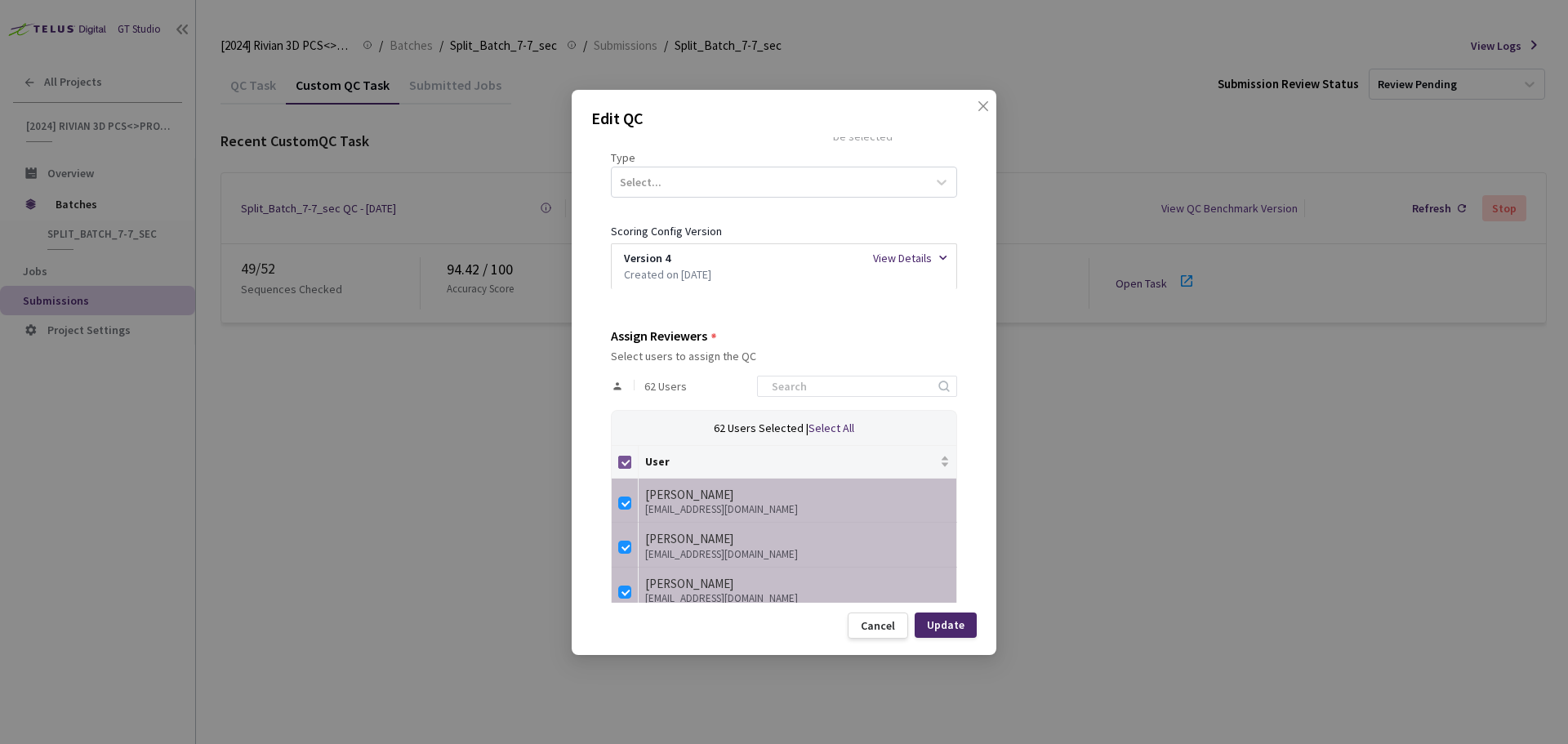
checkbox input "false"
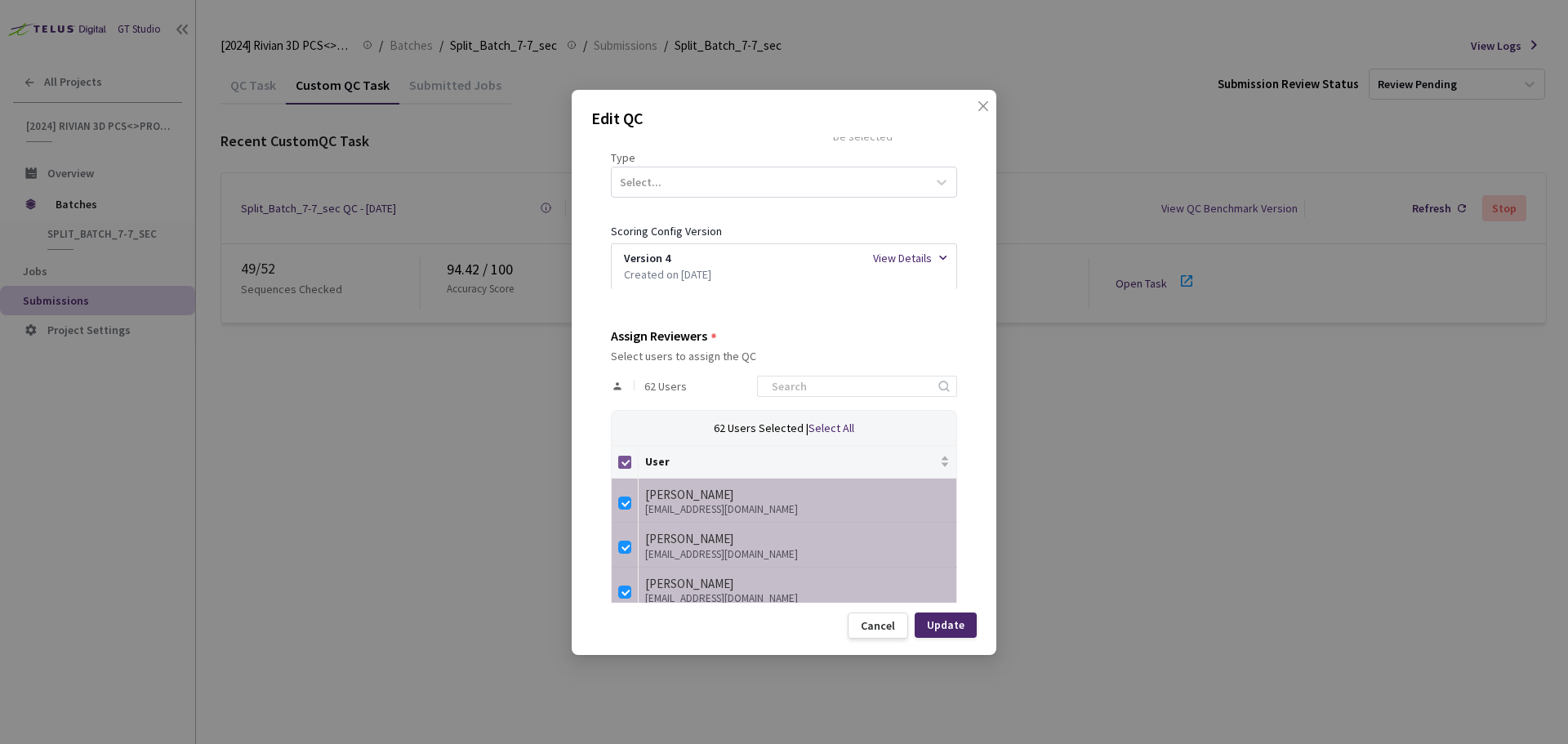
checkbox input "false"
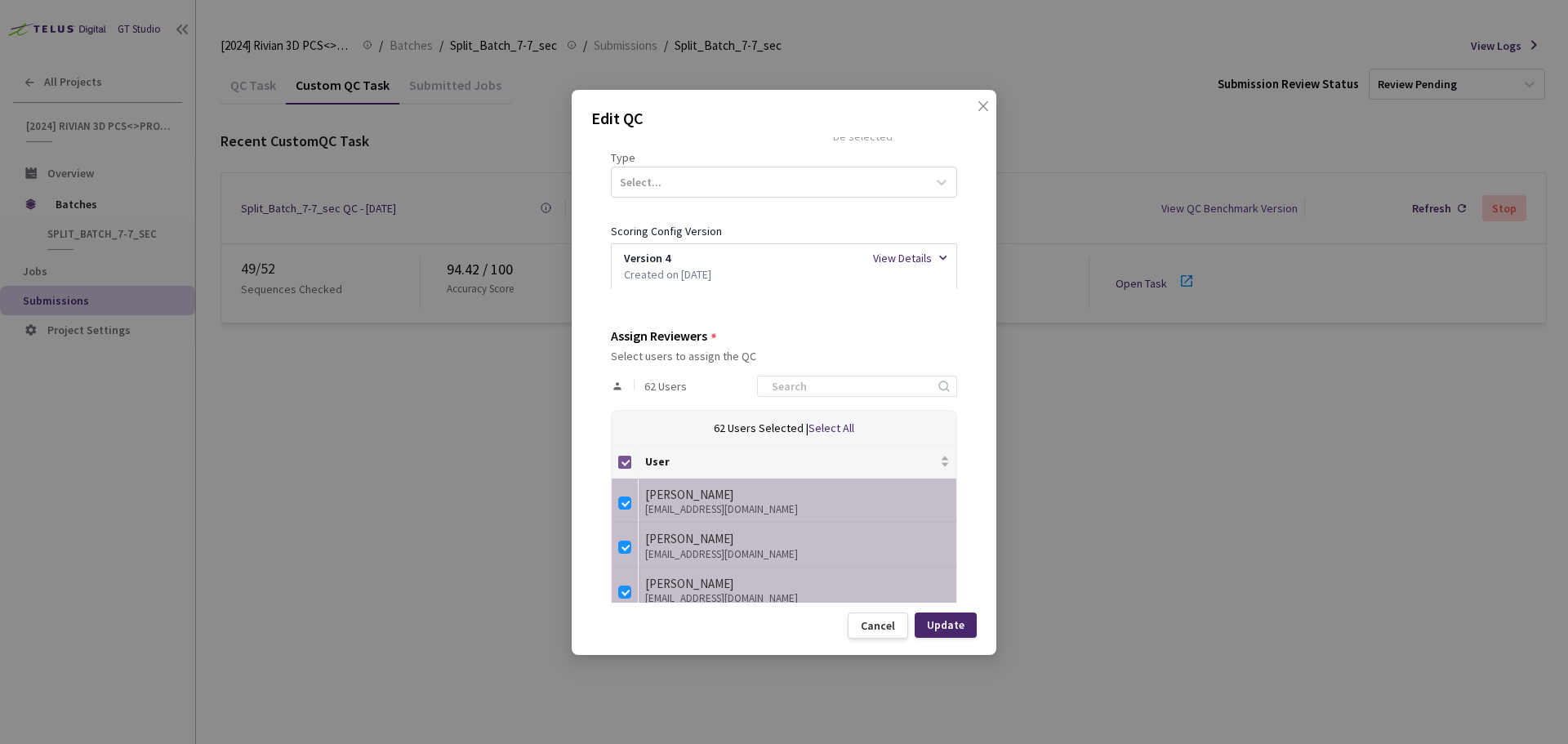
checkbox input "false"
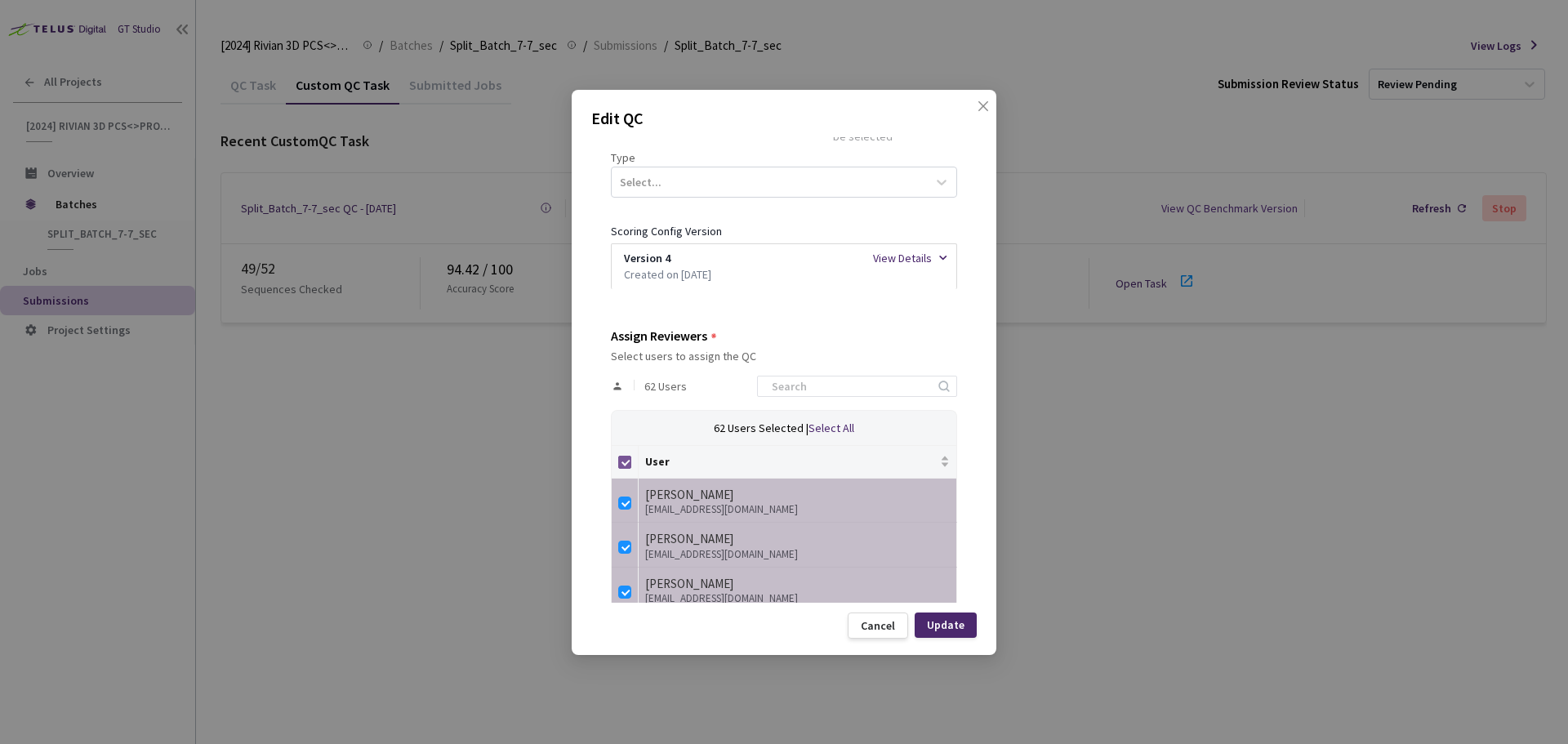
checkbox input "false"
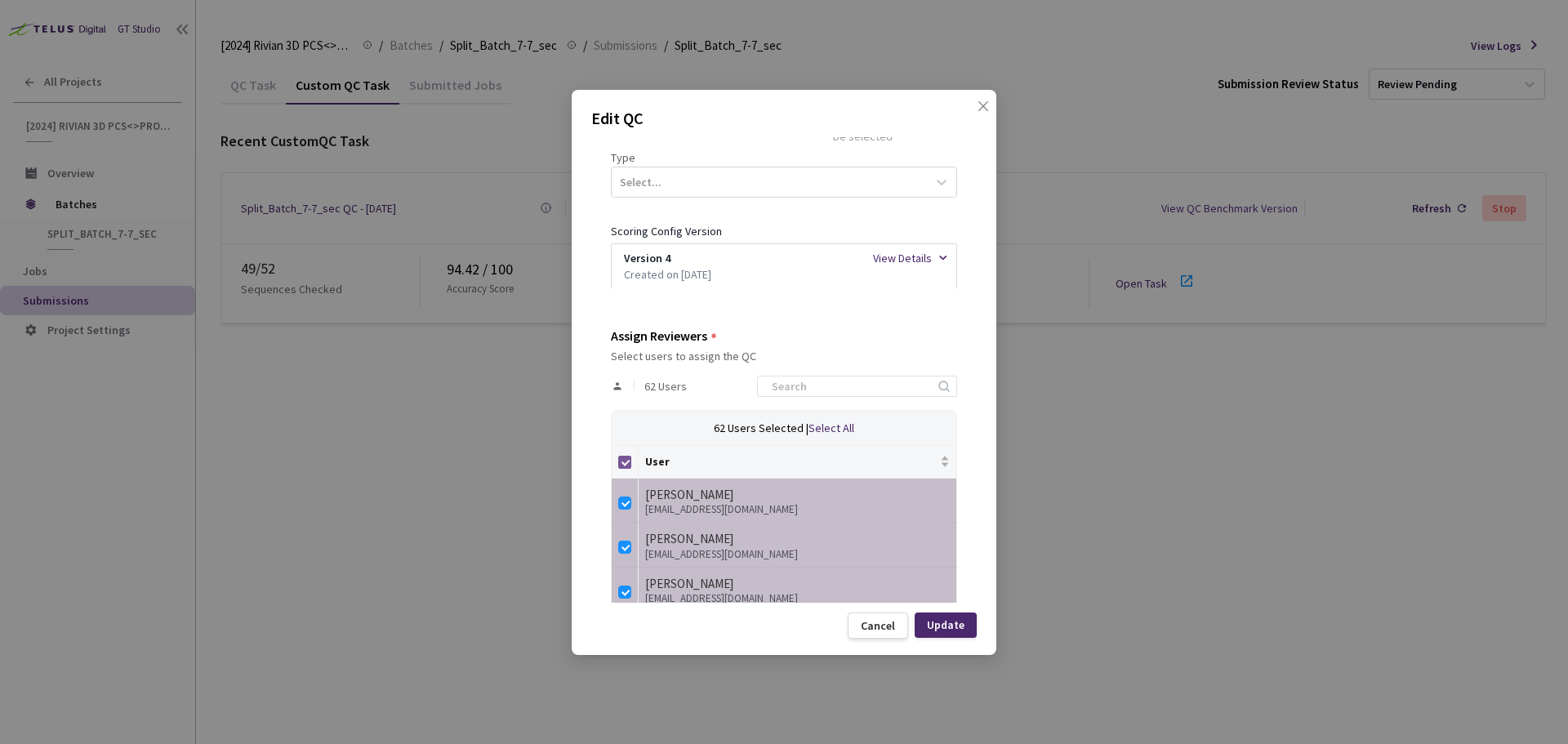
checkbox input "false"
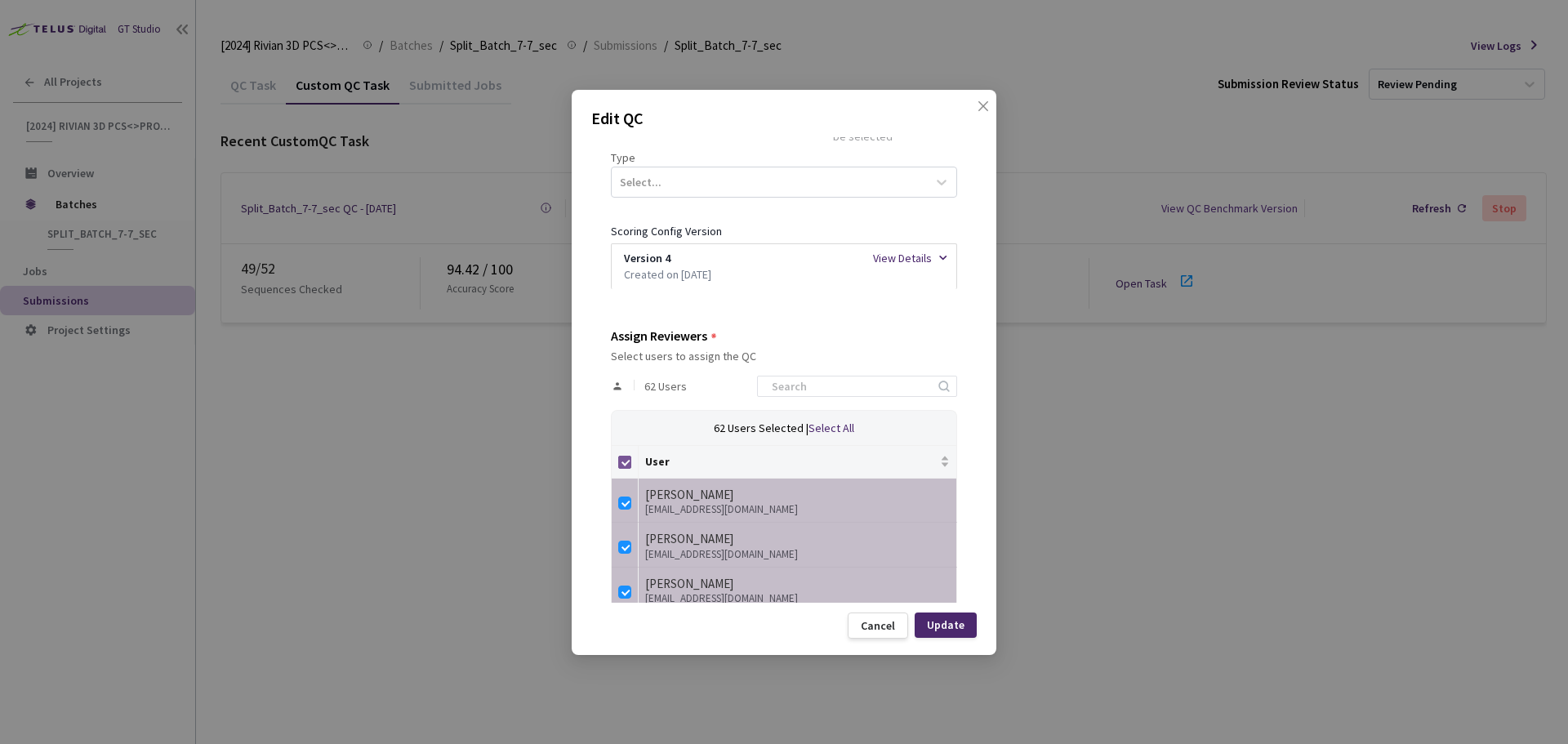
checkbox input "false"
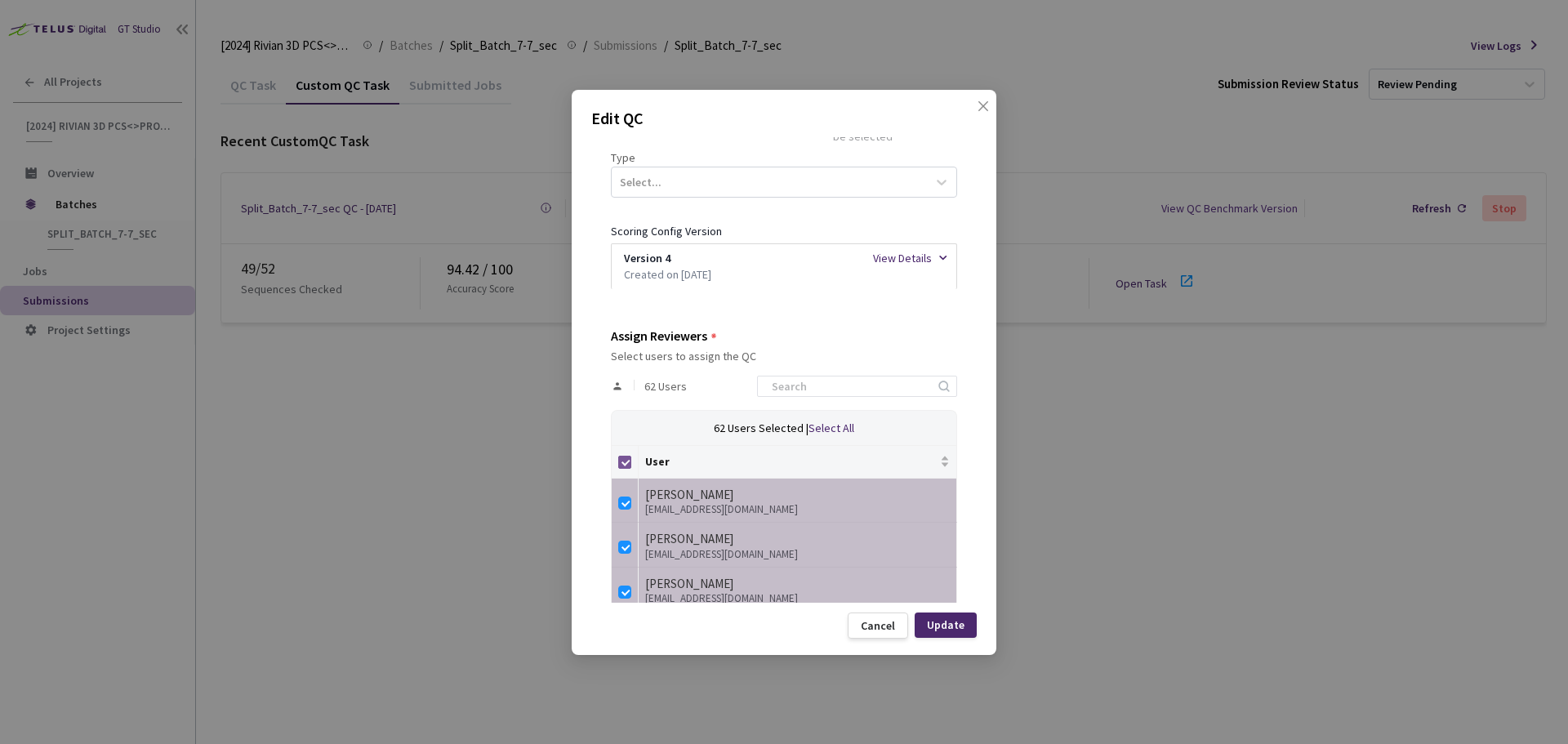
checkbox input "false"
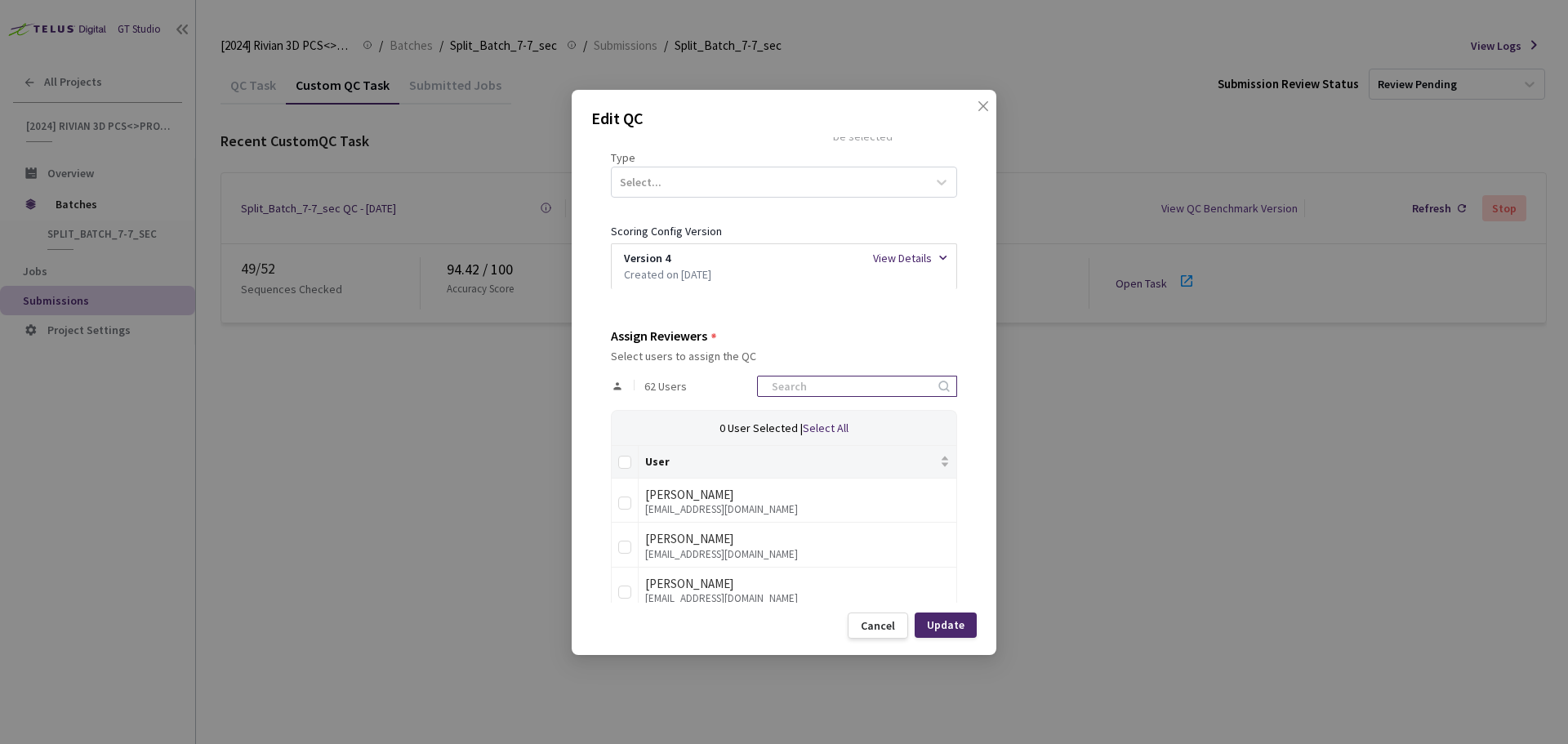
click at [804, 398] on div "62 Users" at bounding box center [784, 386] width 346 height 47
click at [812, 389] on input at bounding box center [849, 386] width 174 height 19
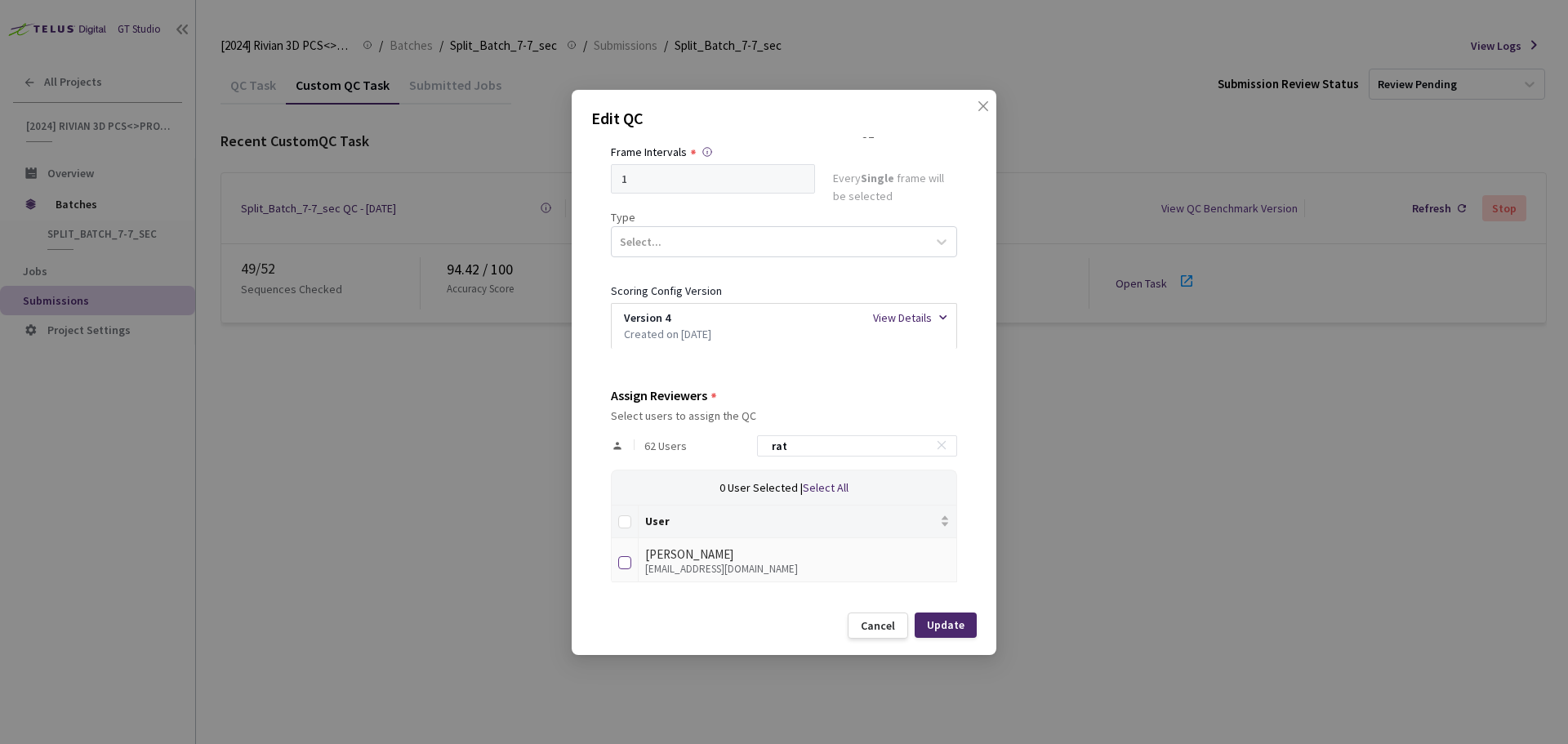
type input "rat"
click at [630, 566] on input "checkbox" at bounding box center [625, 562] width 14 height 14
checkbox input "true"
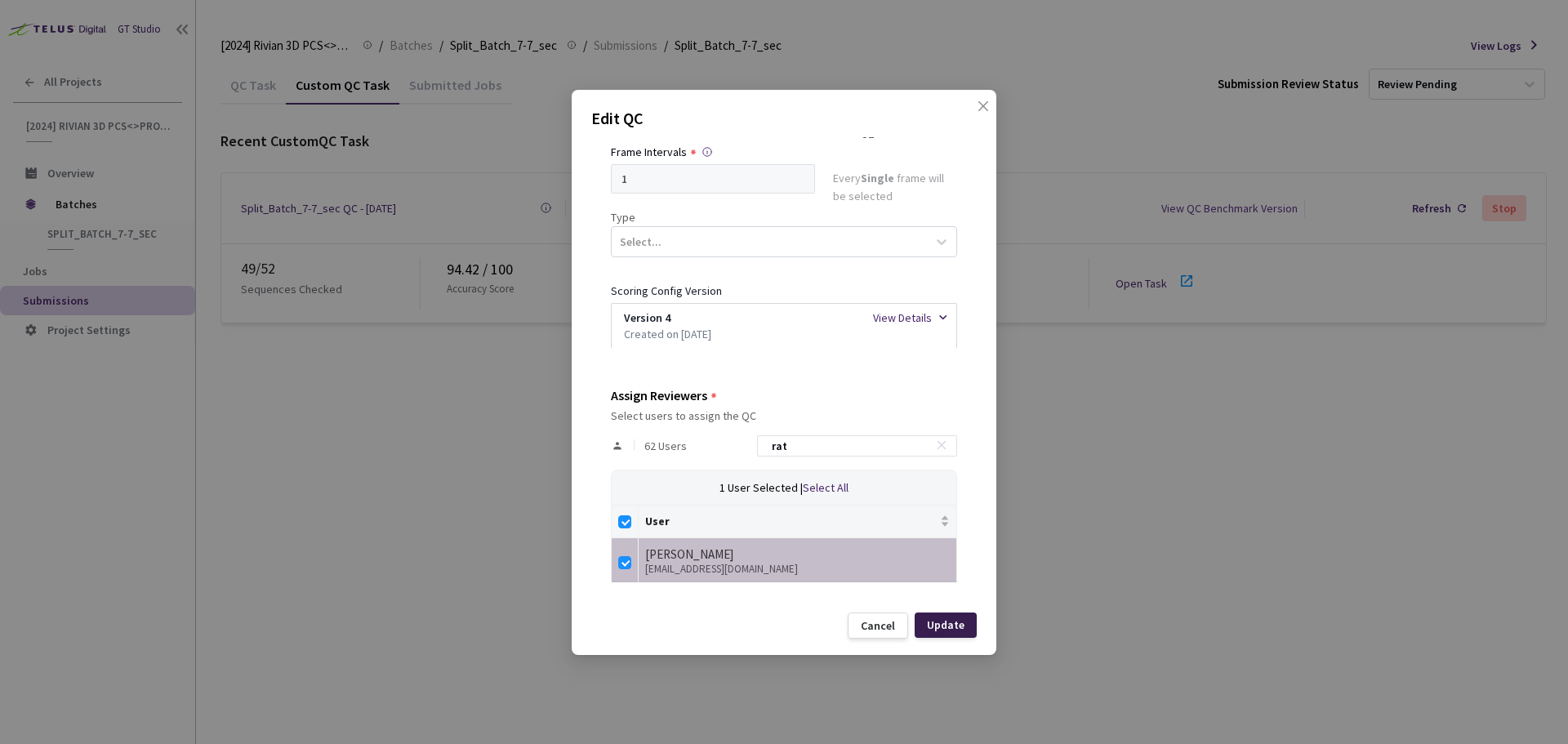
click at [946, 618] on div "Update" at bounding box center [945, 625] width 38 height 14
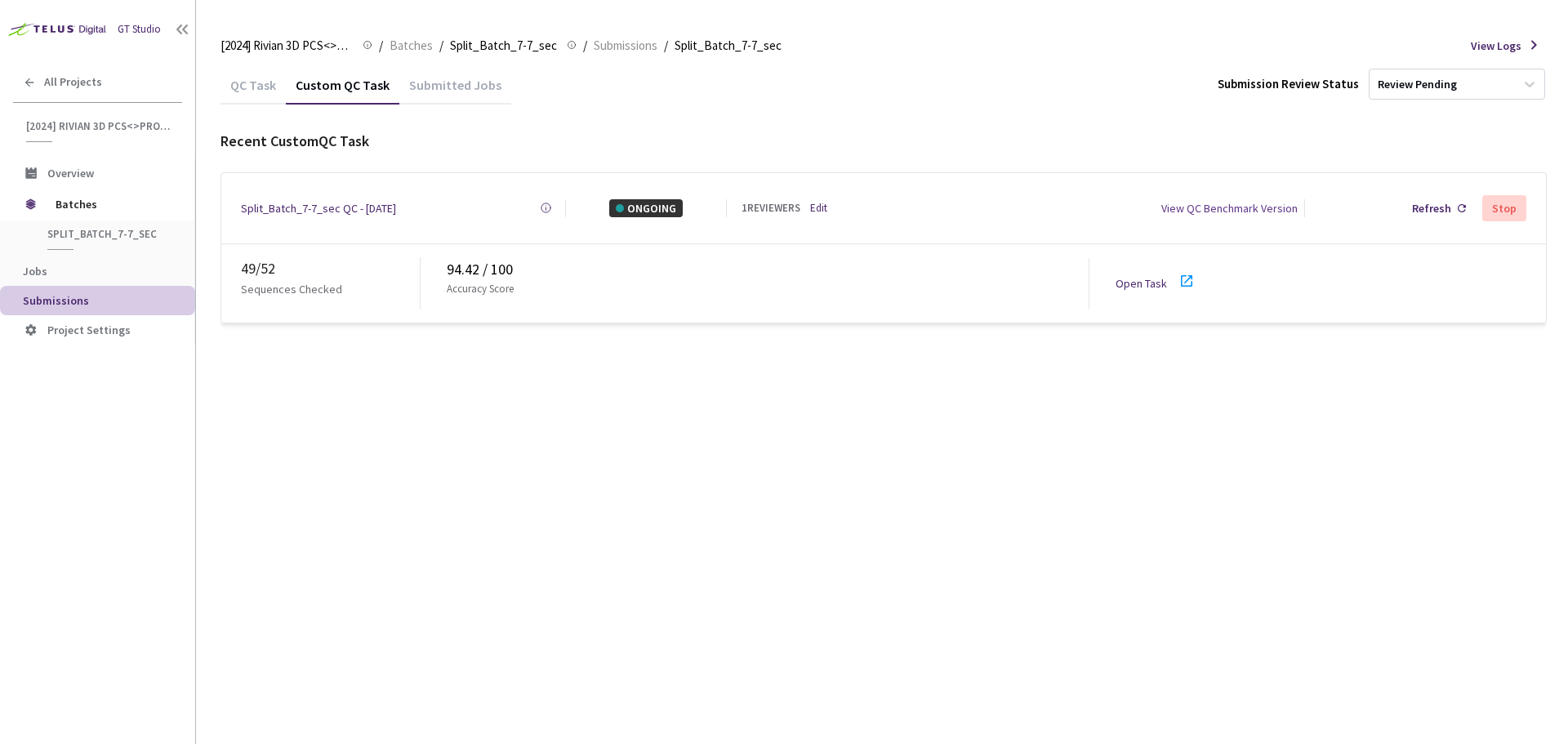
click at [1186, 282] on icon at bounding box center [1187, 281] width 19 height 19
click at [1436, 215] on div "Refresh" at bounding box center [1438, 208] width 67 height 31
click at [1410, 192] on div "Refresh" at bounding box center [1438, 208] width 67 height 31
click at [1415, 207] on div "Refresh" at bounding box center [1438, 208] width 67 height 31
click at [1431, 215] on div "Refresh" at bounding box center [1438, 208] width 67 height 31
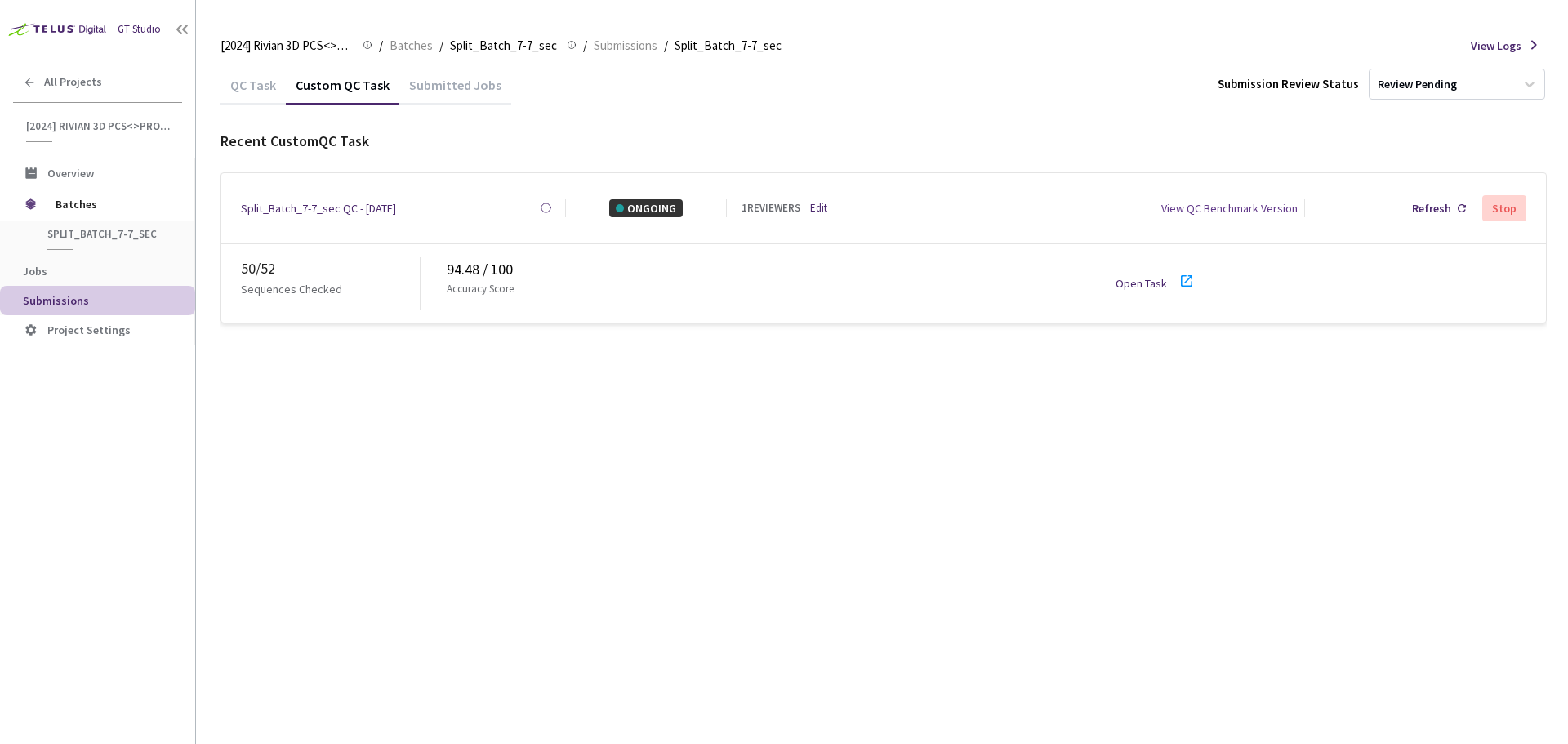
click at [473, 269] on div "94.48 / 100" at bounding box center [768, 270] width 642 height 23
click at [1415, 203] on div "Refresh" at bounding box center [1438, 208] width 67 height 31
click at [273, 98] on div "QC Task" at bounding box center [253, 90] width 66 height 28
click at [335, 83] on div "Custom QC Task" at bounding box center [342, 90] width 113 height 28
click at [1427, 205] on div "Refresh" at bounding box center [1432, 208] width 40 height 18
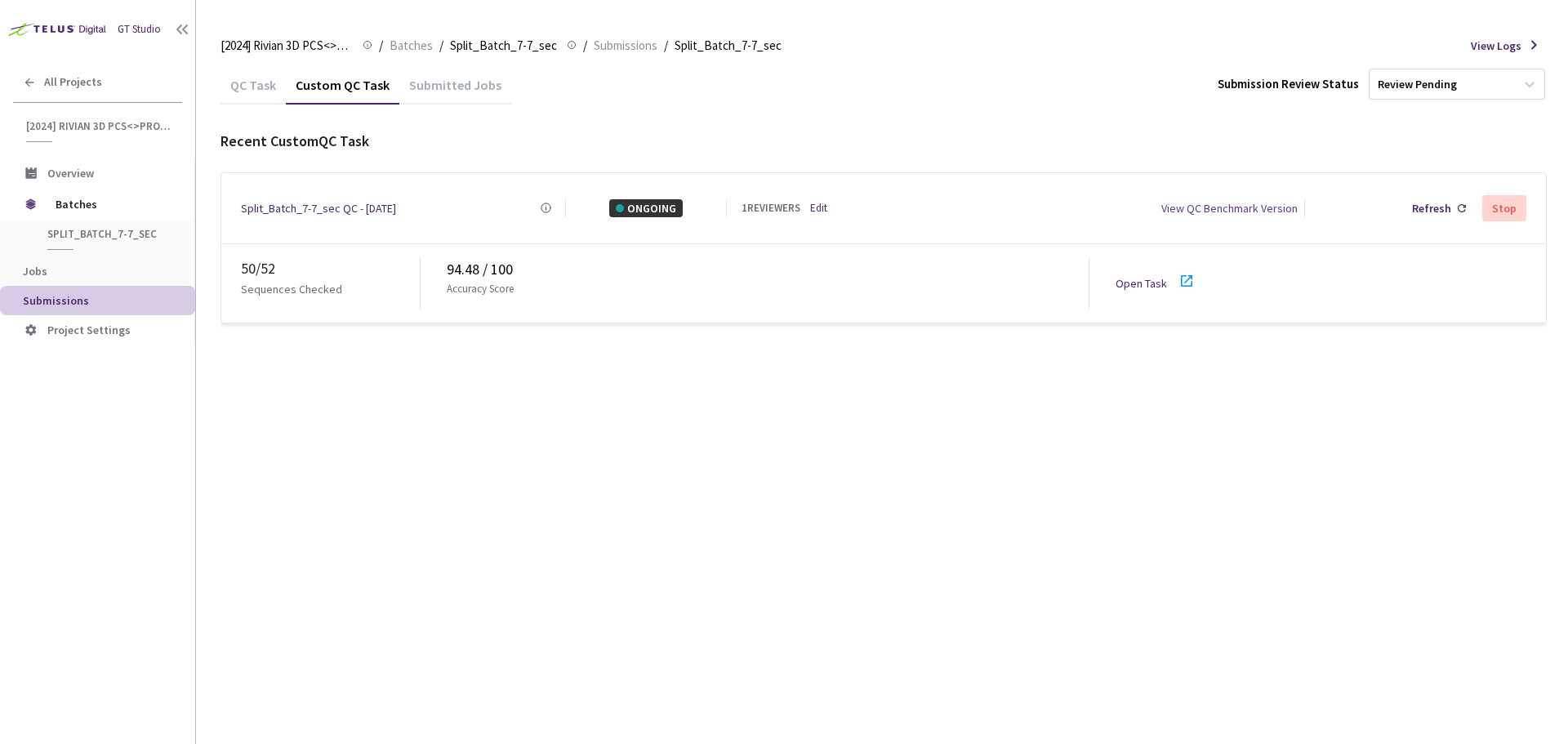
click at [820, 212] on link "Edit" at bounding box center [819, 208] width 17 height 16
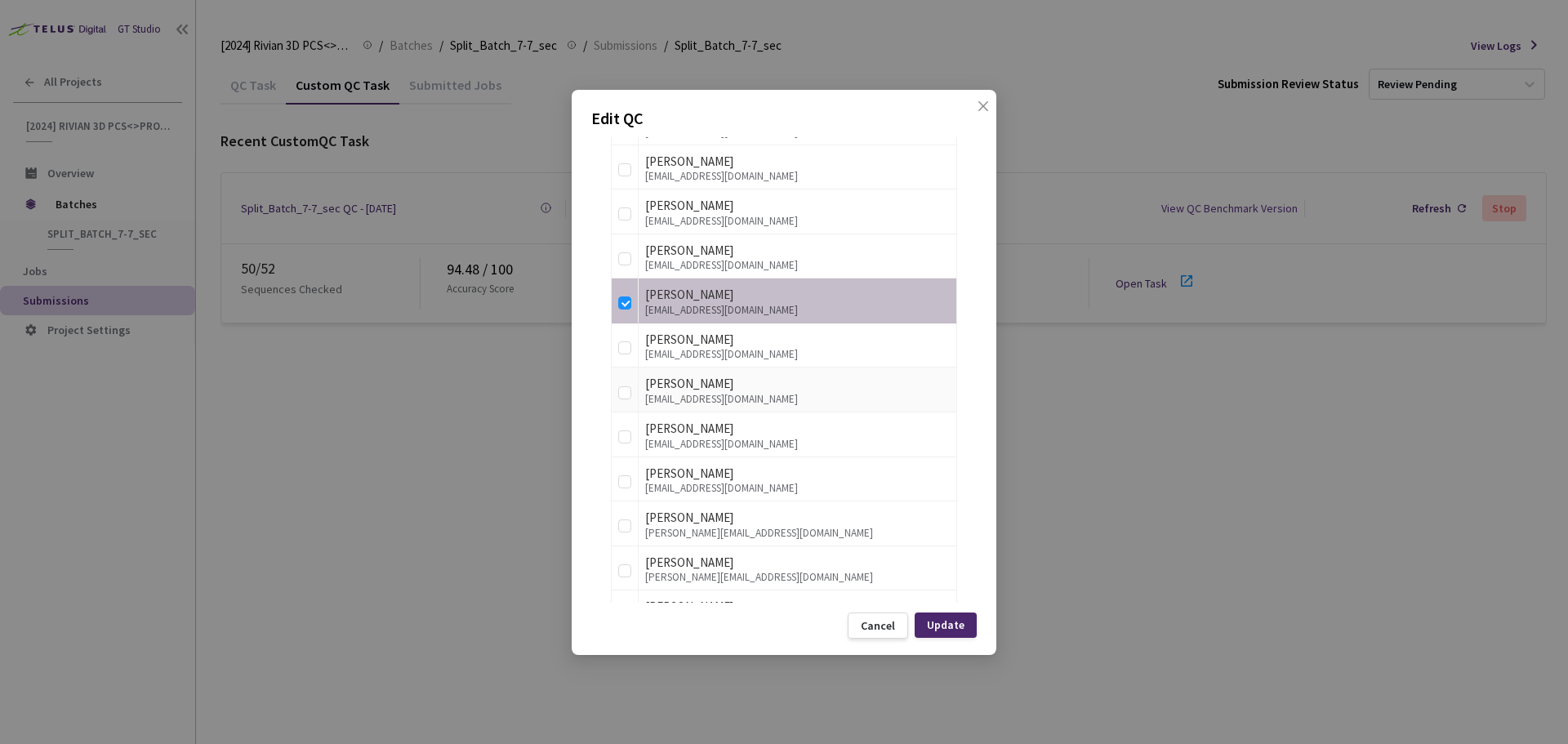
scroll to position [980, 0]
click at [968, 108] on span "Close" at bounding box center [983, 122] width 45 height 45
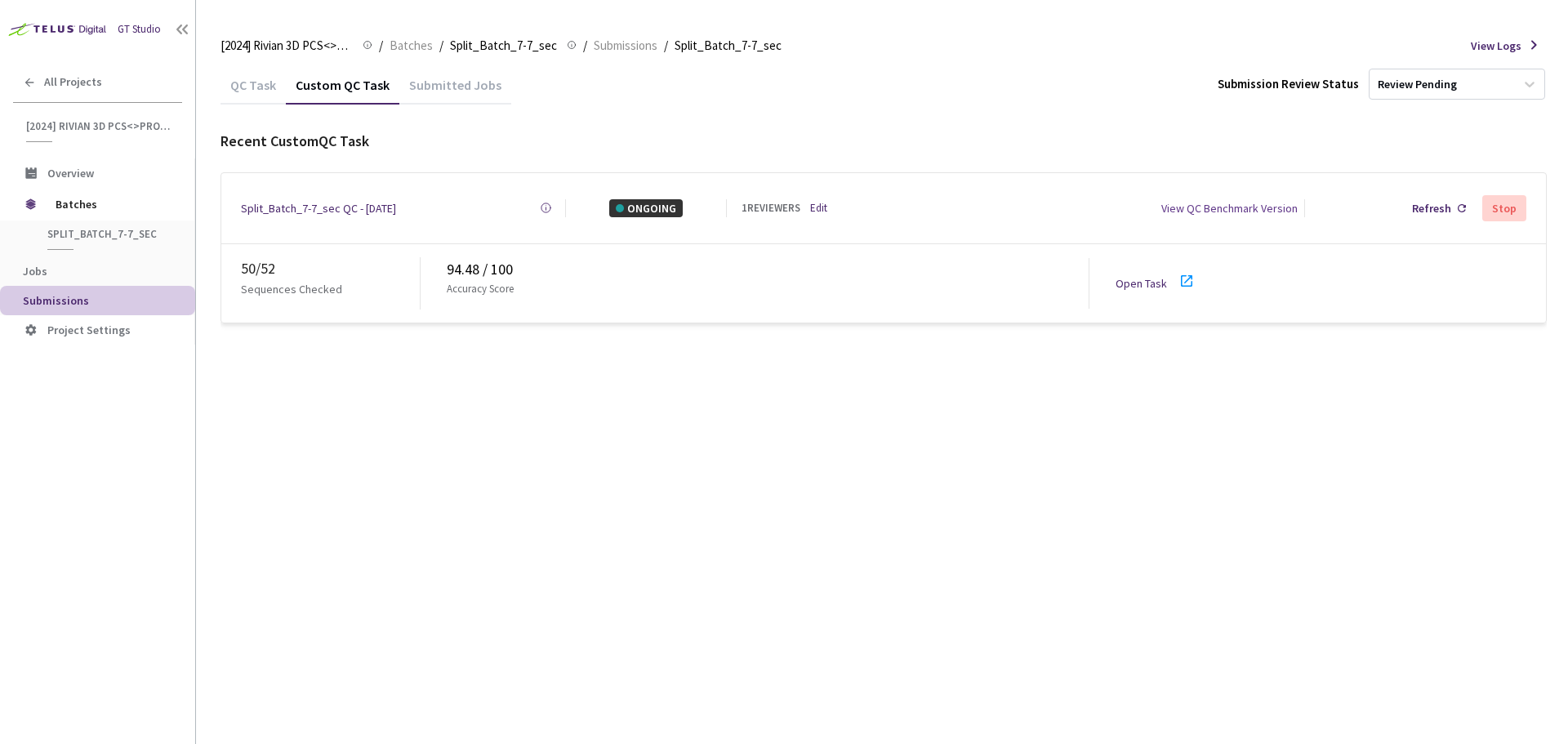
drag, startPoint x: 1220, startPoint y: 272, endPoint x: 1205, endPoint y: 276, distance: 15.5
click at [1215, 275] on div "50 / 52 Sequences Checked 94.48 / 100 Accuracy Score Open Task" at bounding box center [884, 283] width 1325 height 78
click at [1187, 276] on icon at bounding box center [1187, 281] width 19 height 19
click at [102, 201] on span "Batches" at bounding box center [111, 204] width 112 height 33
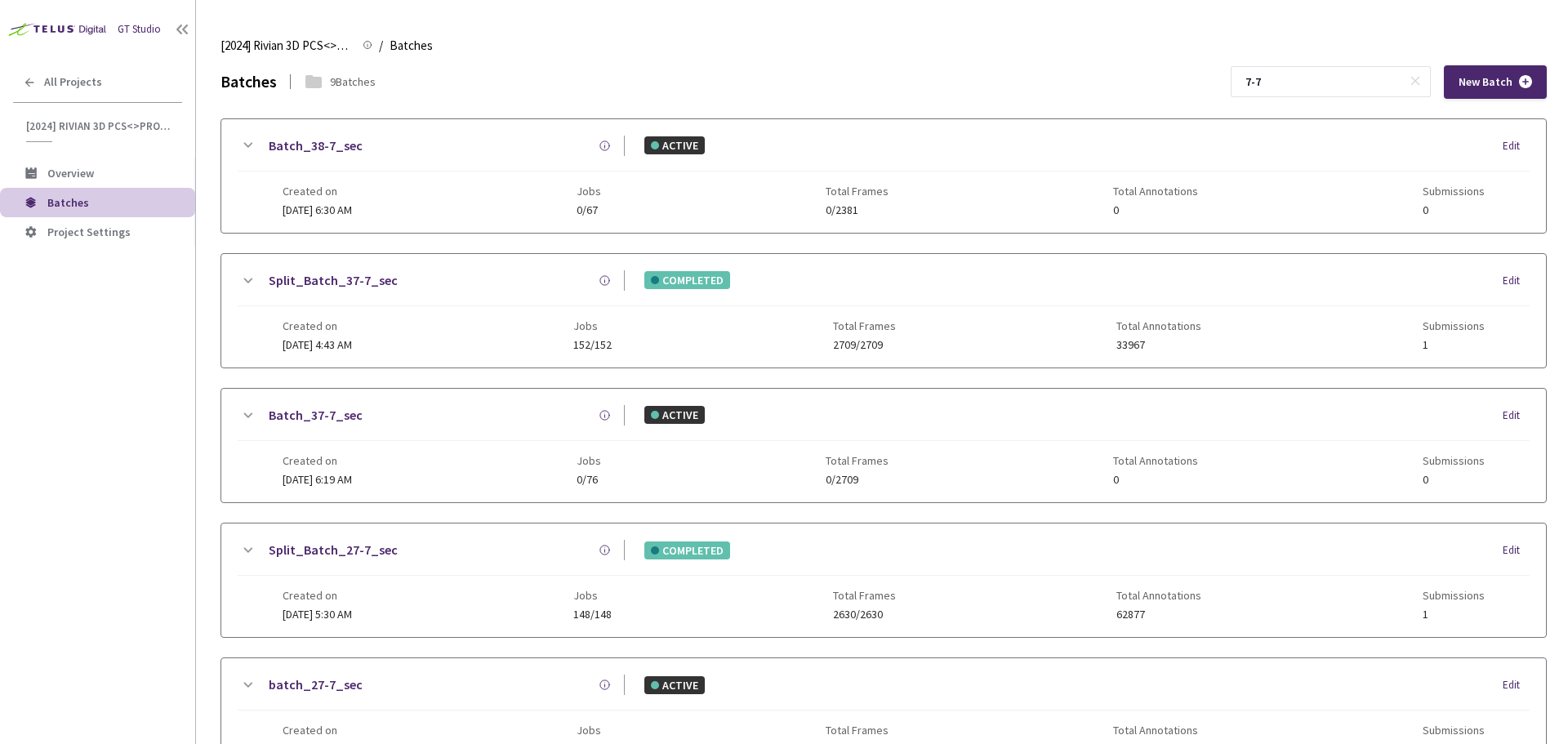
click at [1313, 107] on div "Batches 9 Batches 7-7 New Batch Batch_38-7_sec ACTIVE Edit Created on 03 Apr, 2…" at bounding box center [884, 712] width 1326 height 1293
click at [1319, 75] on input "7-7" at bounding box center [1323, 81] width 174 height 29
type input "7"
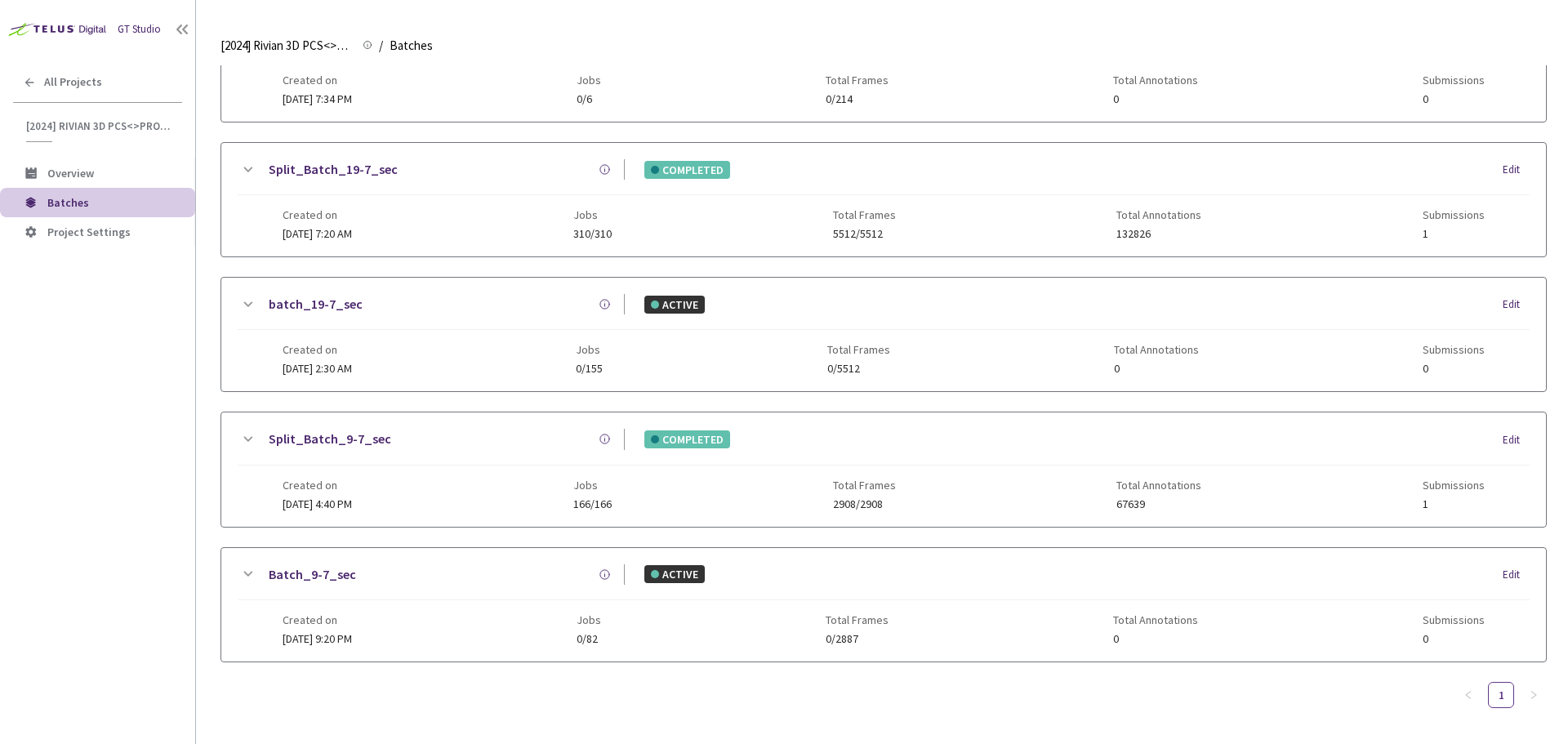
scroll to position [517, 0]
type input "9-7"
click at [359, 435] on link "Split_Batch_9-7_sec" at bounding box center [330, 437] width 123 height 20
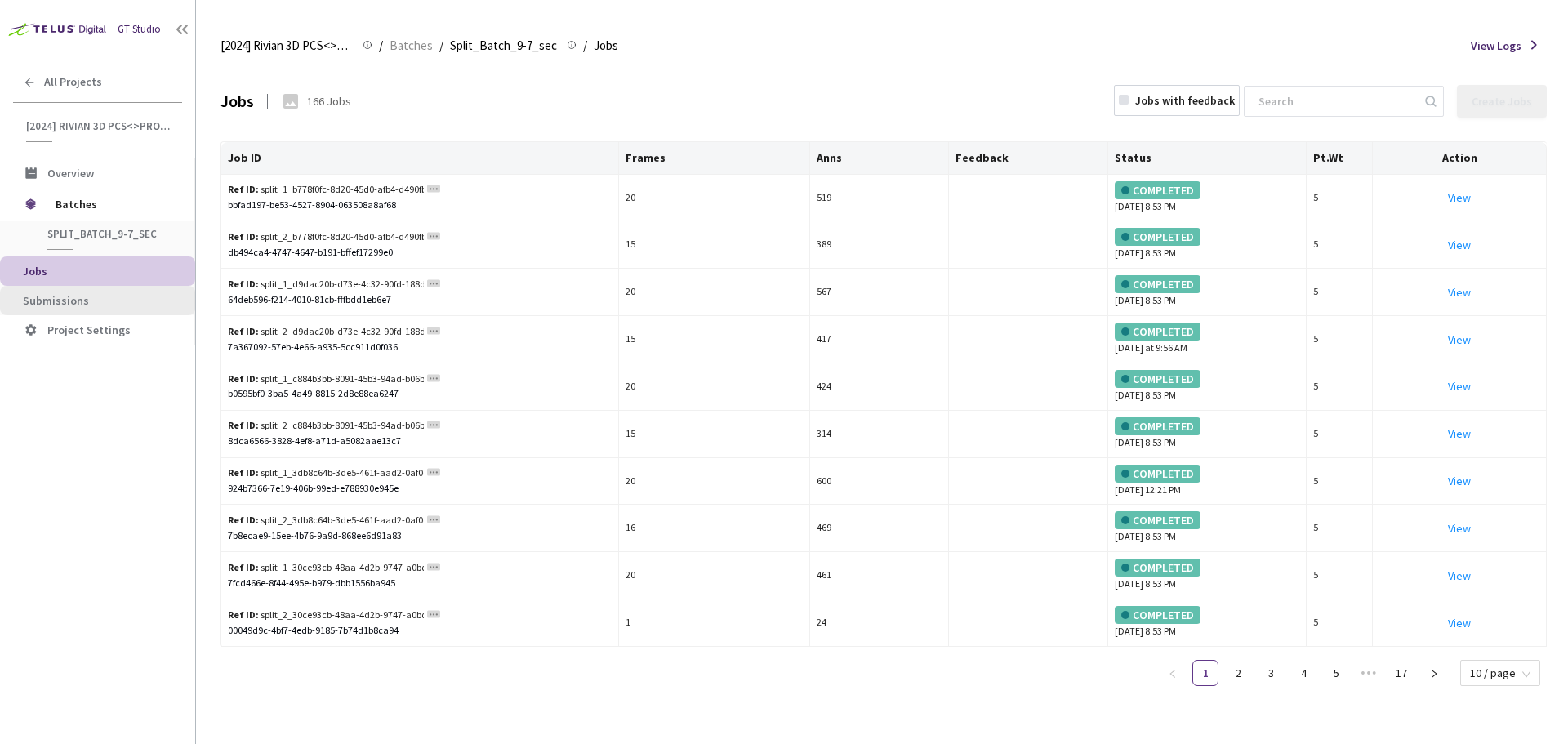
click at [135, 298] on span "Submissions" at bounding box center [102, 300] width 160 height 14
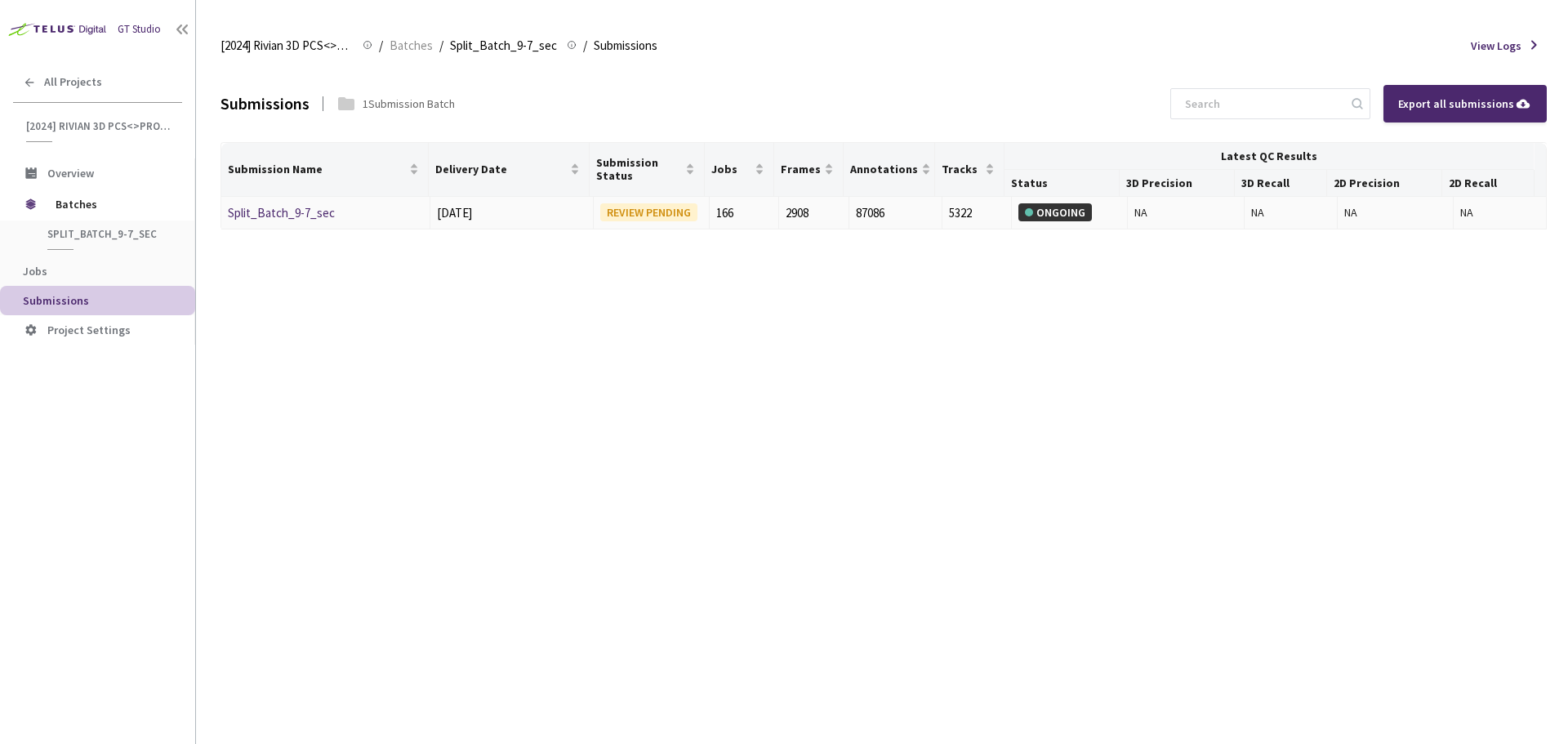
click at [291, 215] on link "Split_Batch_9-7_sec" at bounding box center [281, 213] width 107 height 15
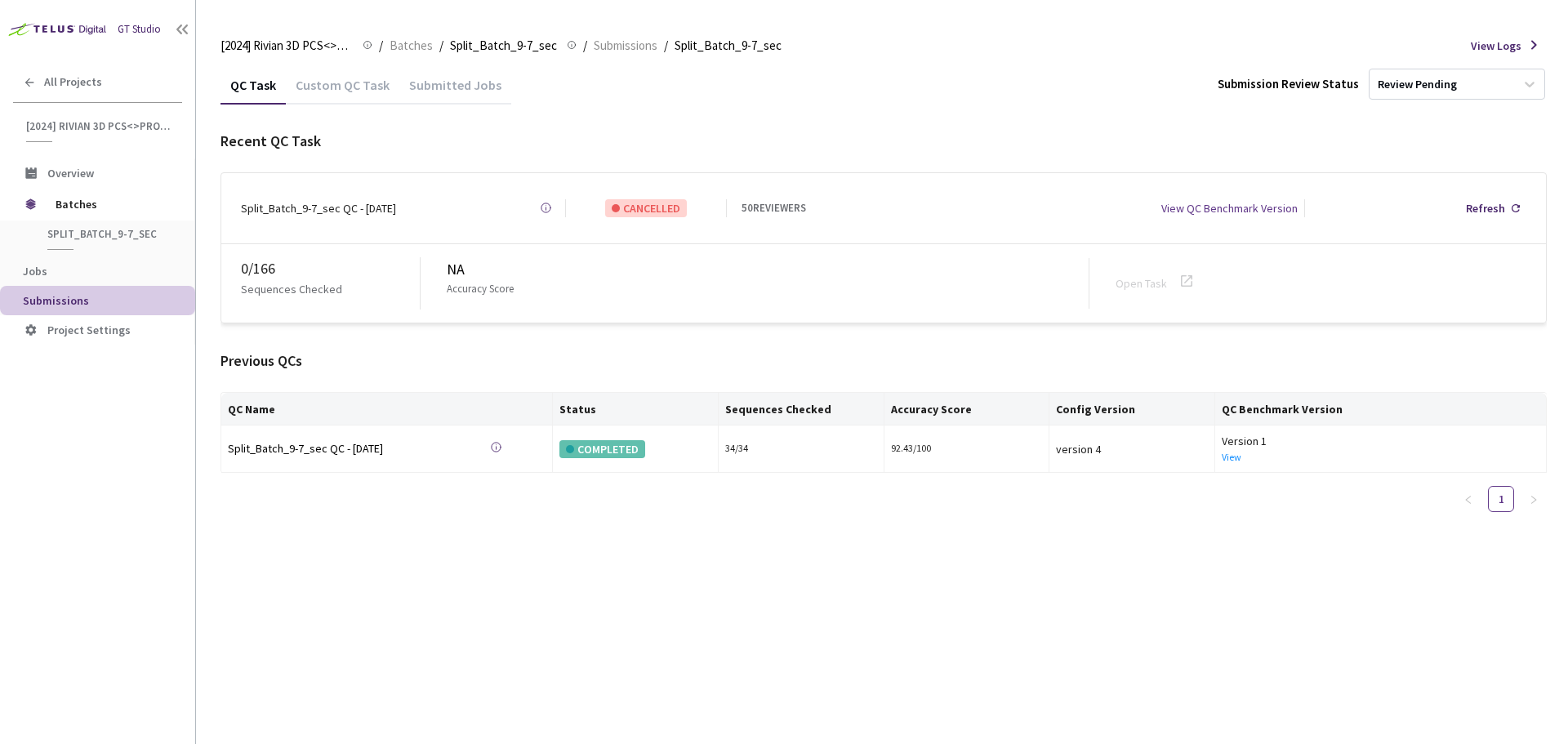
click at [354, 75] on div "Custom QC Task" at bounding box center [342, 83] width 113 height 35
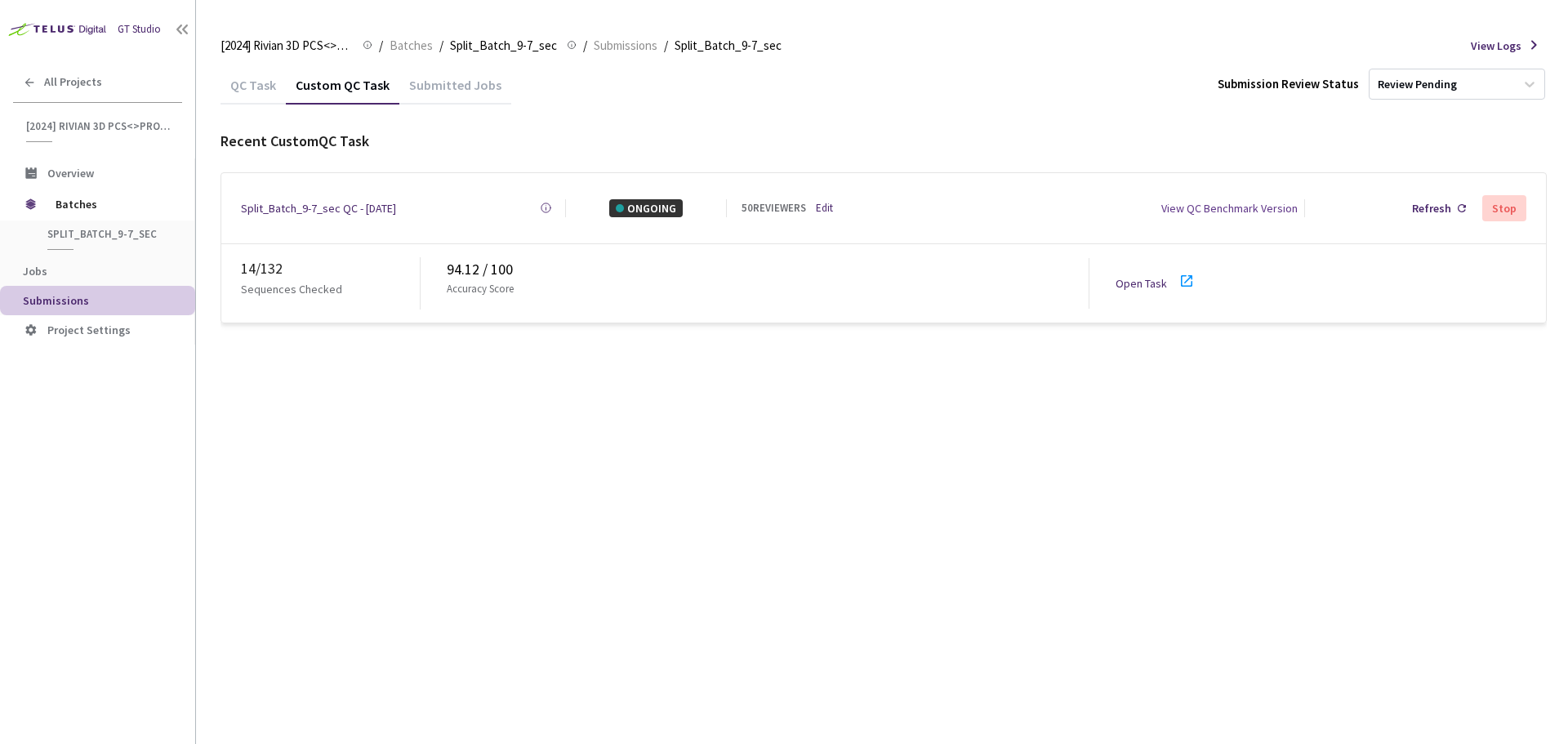
click at [1175, 276] on div "Open Task" at bounding box center [1146, 283] width 61 height 18
click at [95, 203] on span "Batches" at bounding box center [111, 204] width 112 height 33
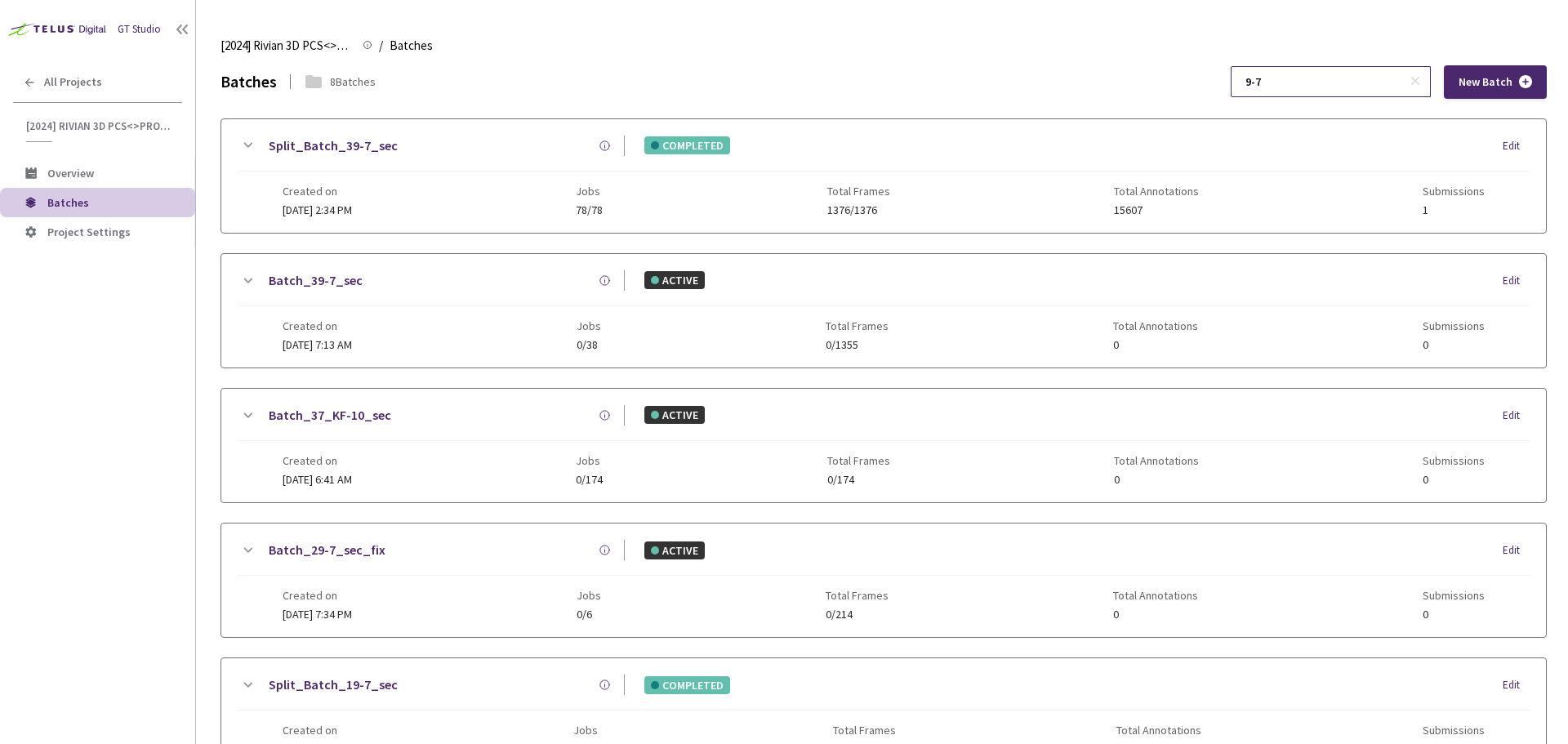
click at [1396, 75] on input "9-7" at bounding box center [1323, 81] width 174 height 29
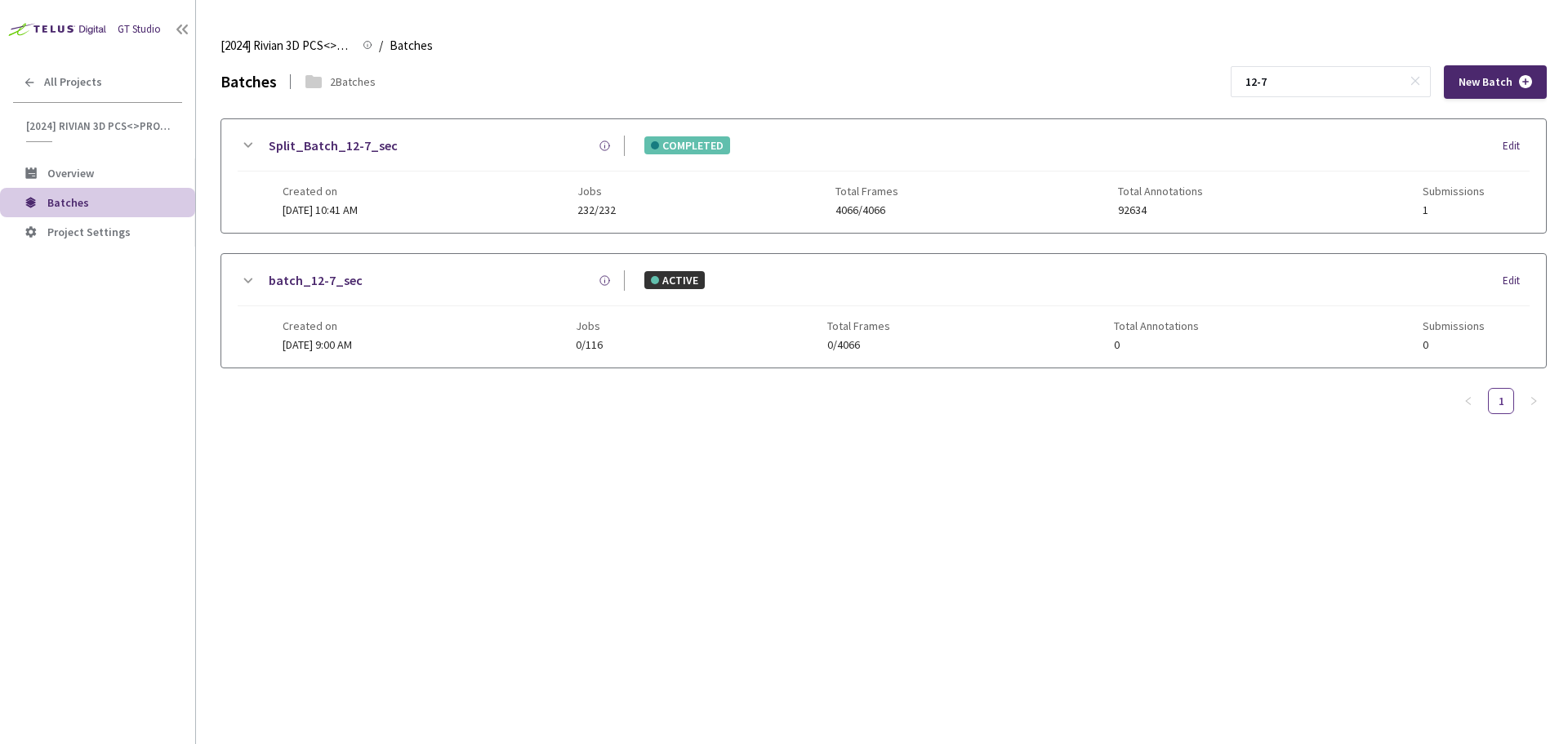
type input "12-7"
click at [332, 136] on link "Split_Batch_12-7_sec" at bounding box center [334, 145] width 130 height 20
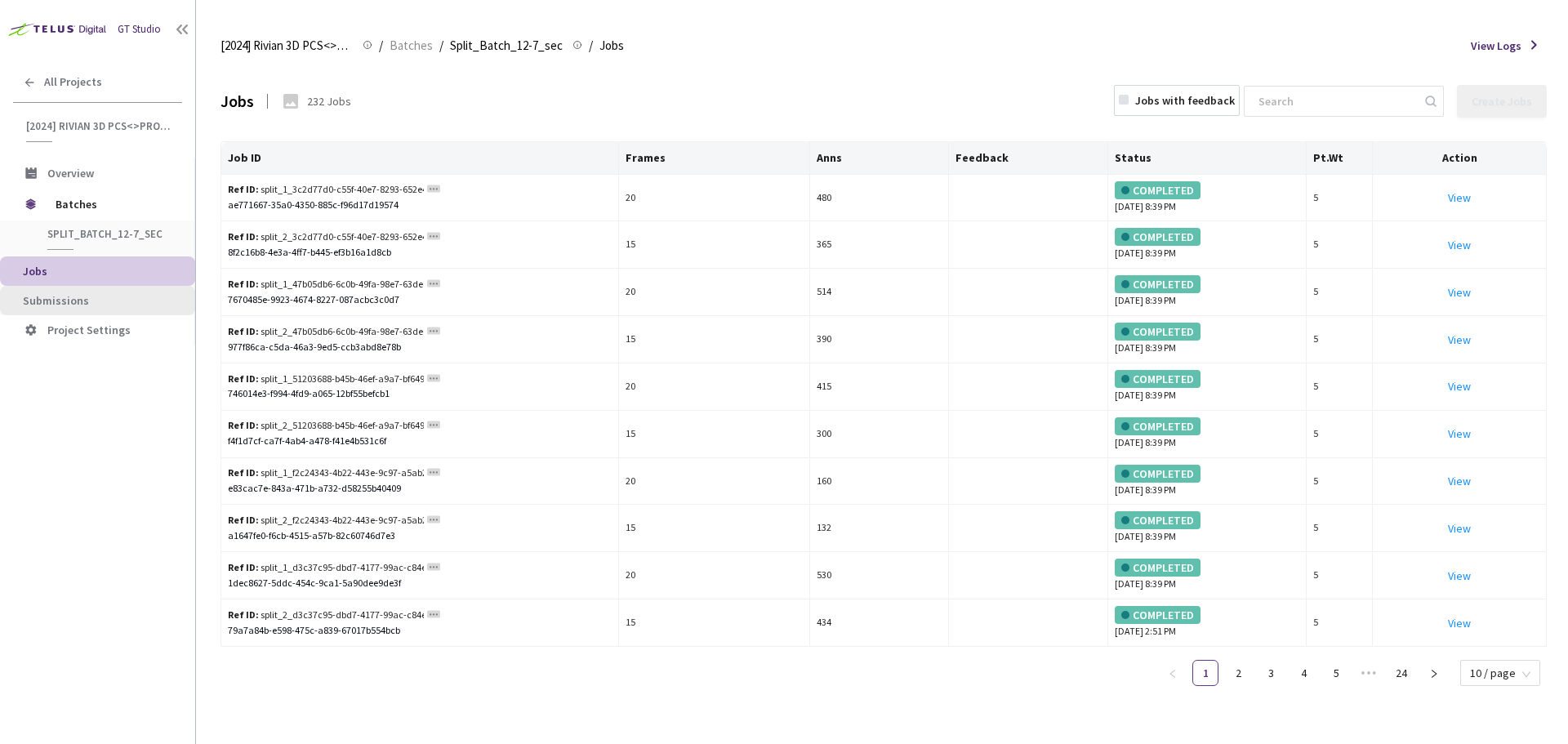
click at [85, 300] on span "Submissions" at bounding box center [56, 300] width 66 height 14
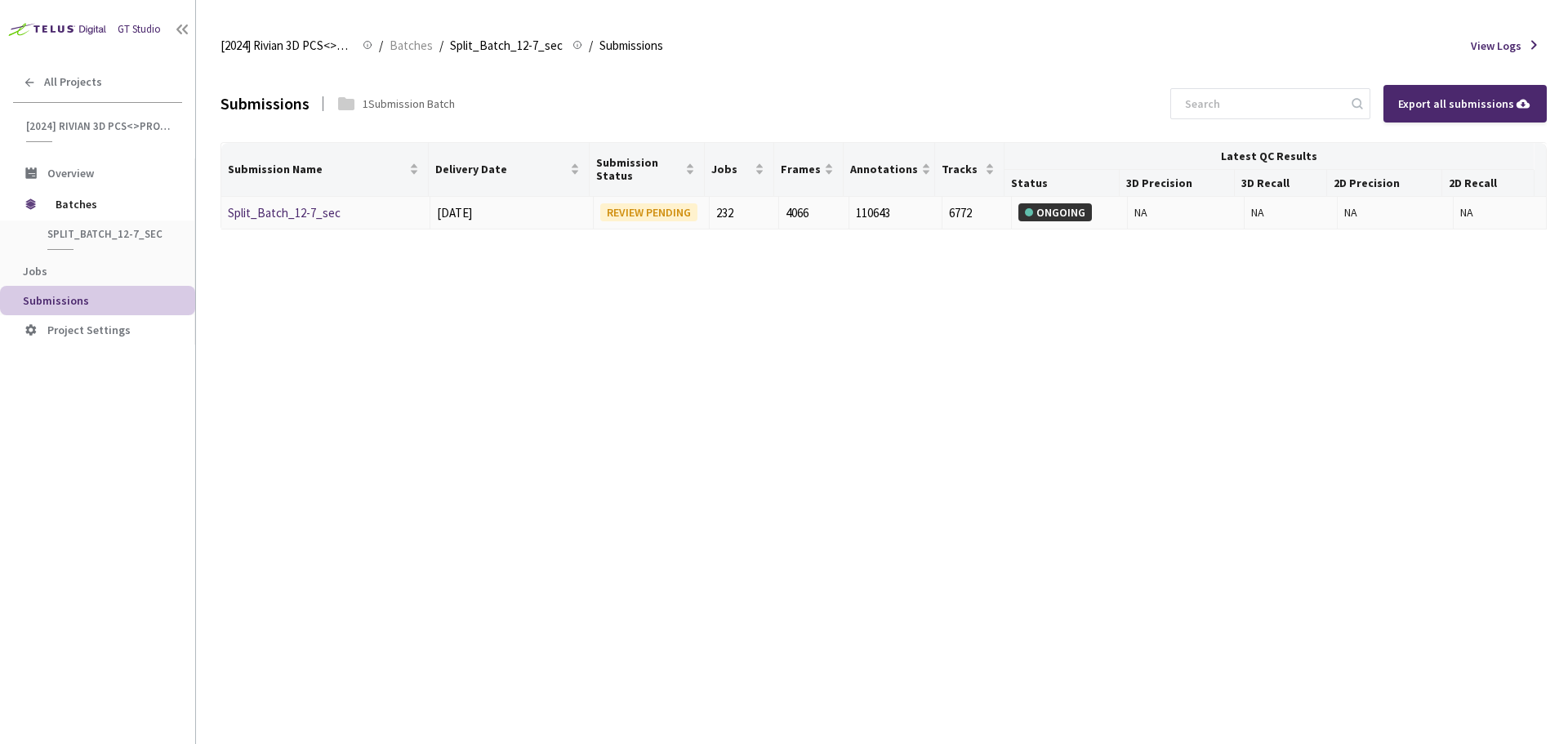
click at [313, 213] on link "Split_Batch_12-7_sec" at bounding box center [284, 213] width 113 height 15
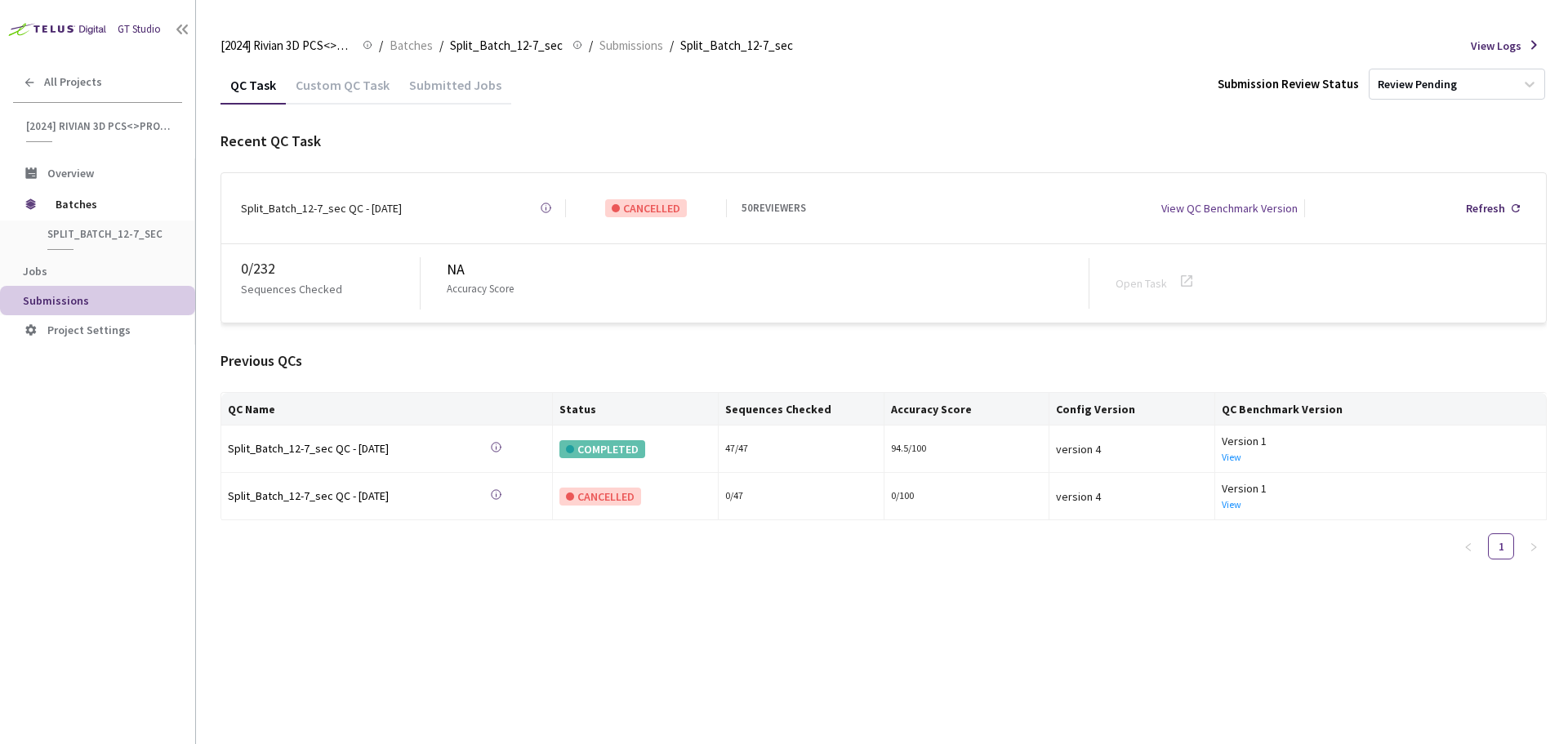
click at [356, 88] on div "Custom QC Task" at bounding box center [342, 90] width 113 height 28
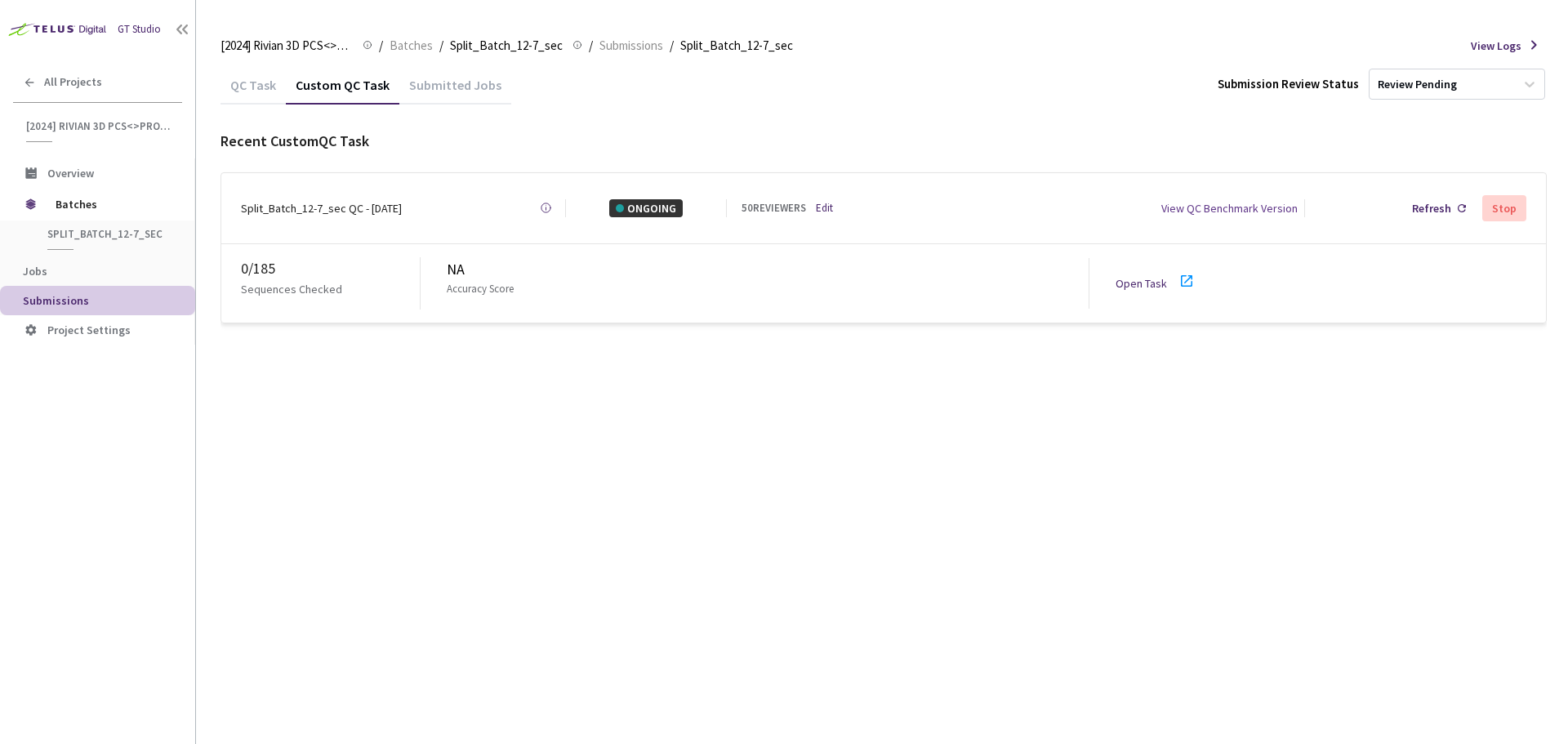
click at [1193, 275] on icon at bounding box center [1187, 281] width 19 height 19
